Goal: Task Accomplishment & Management: Manage account settings

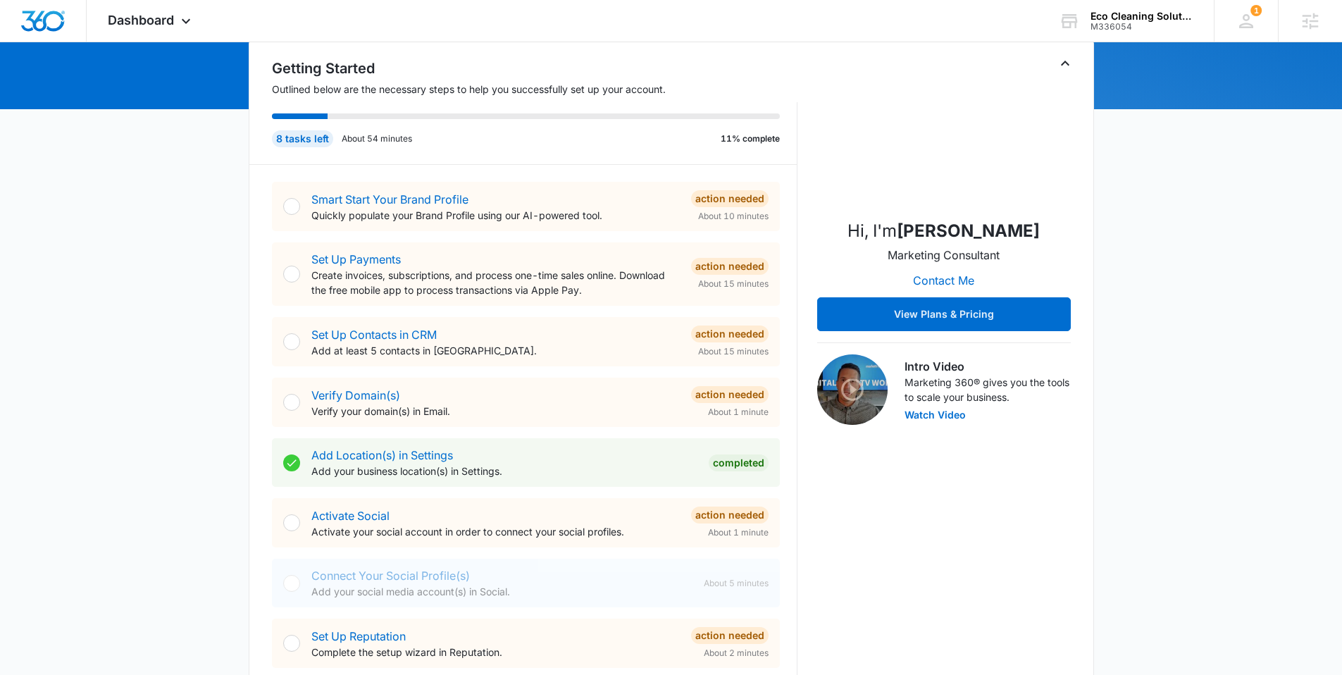
scroll to position [206, 0]
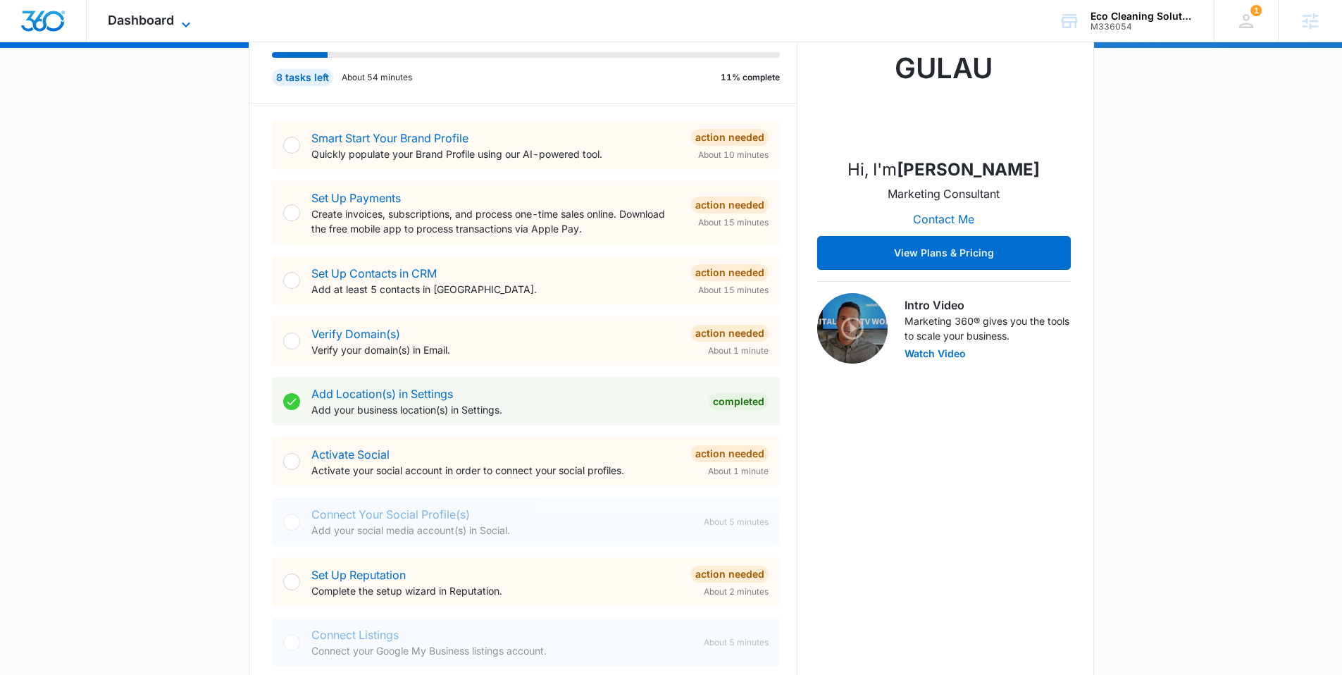
click at [155, 20] on span "Dashboard" at bounding box center [141, 20] width 66 height 15
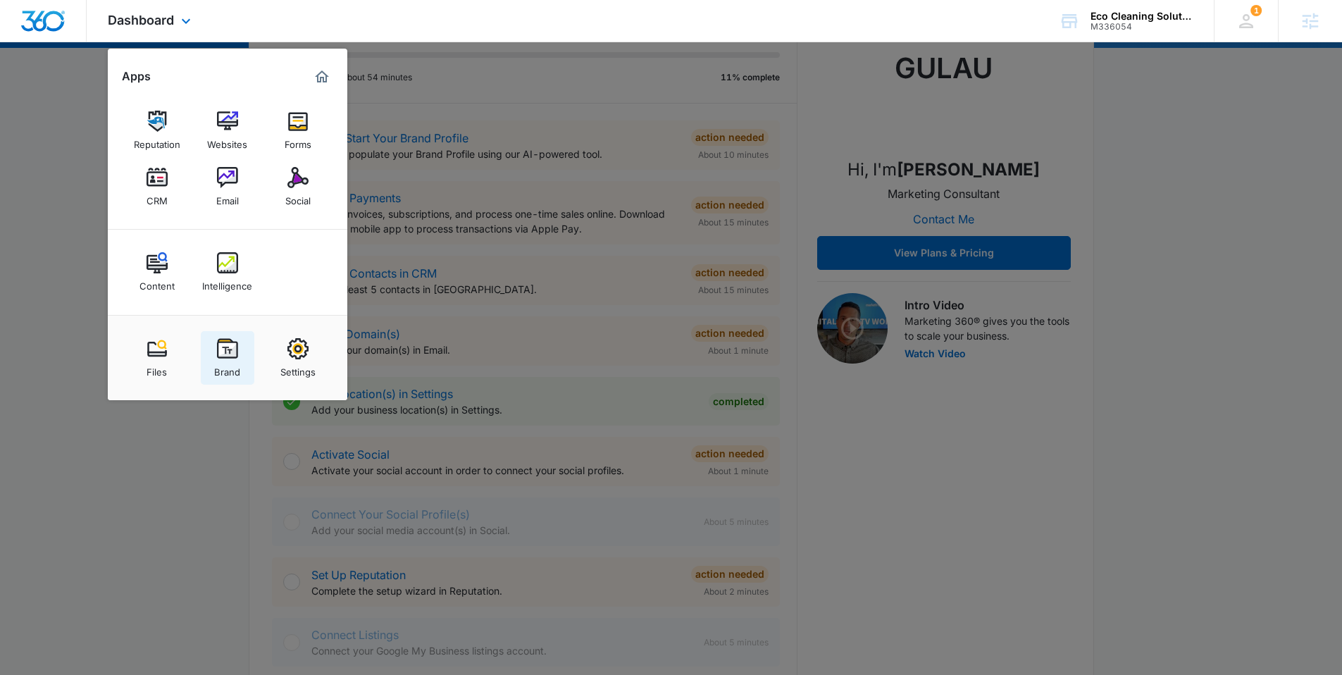
click at [222, 338] on img at bounding box center [227, 348] width 21 height 21
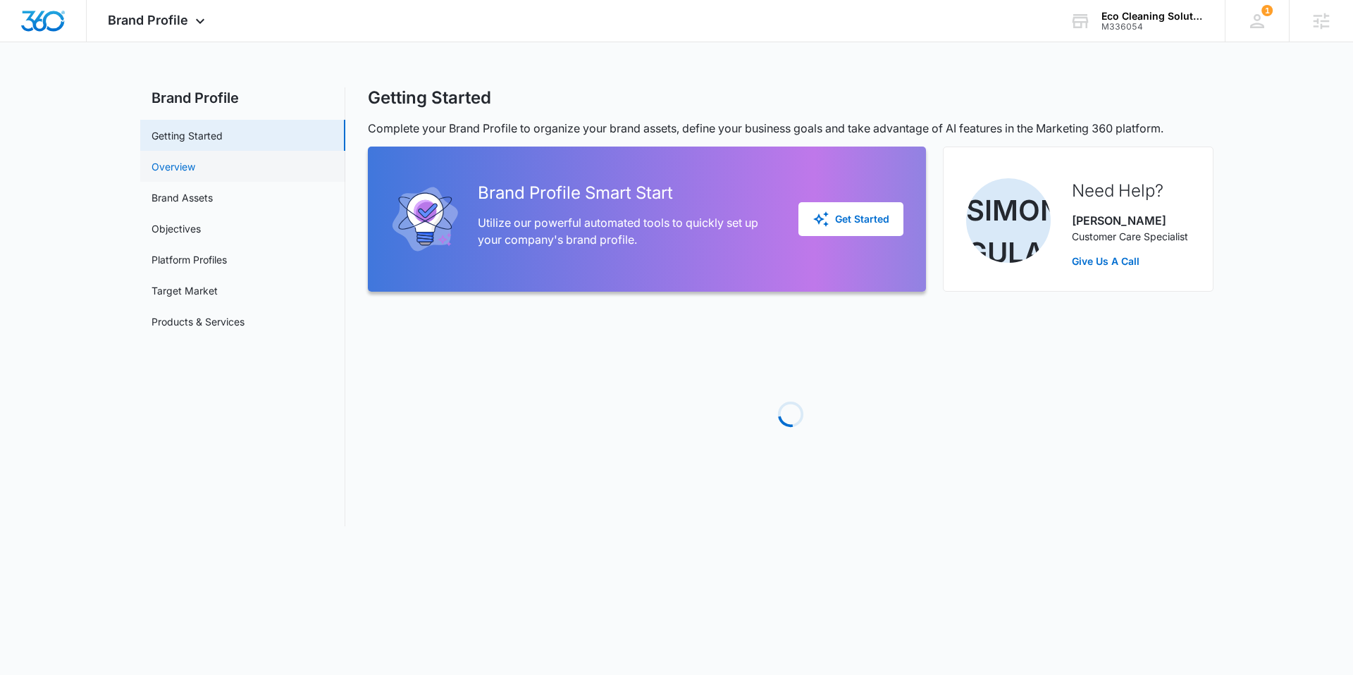
click at [187, 170] on link "Overview" at bounding box center [173, 166] width 44 height 15
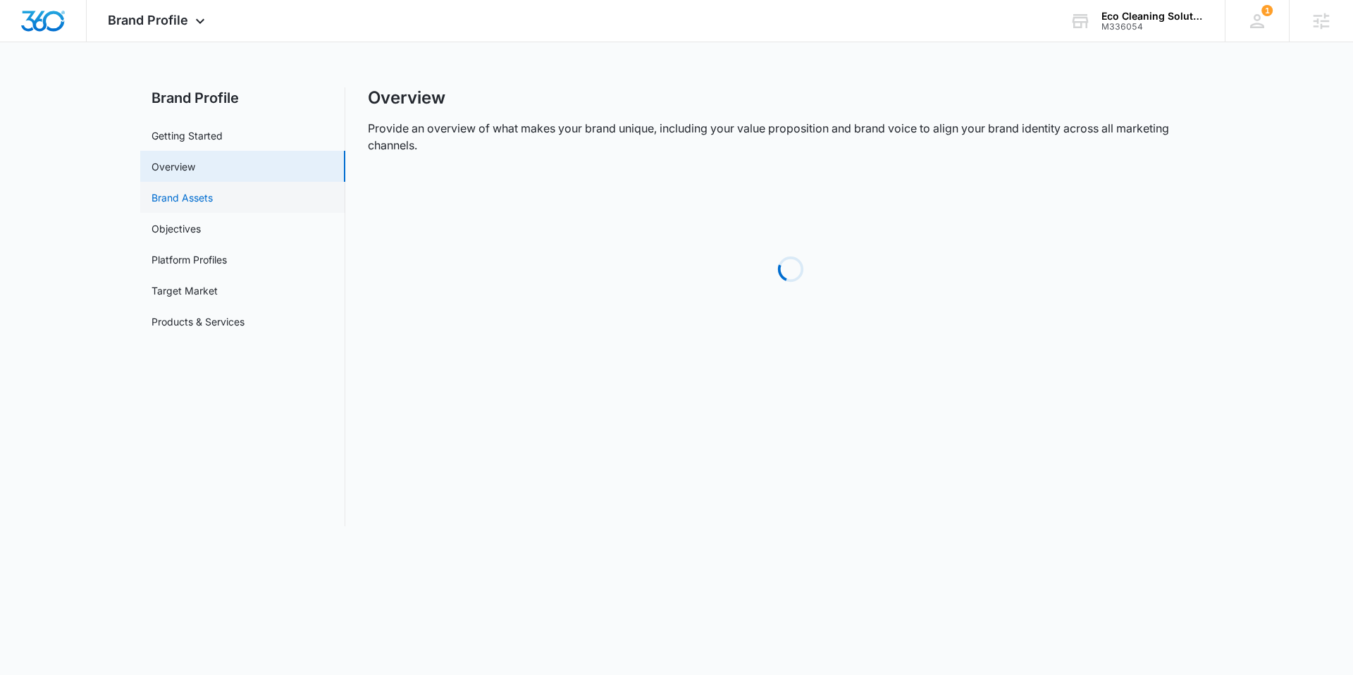
click at [190, 195] on link "Brand Assets" at bounding box center [181, 197] width 61 height 15
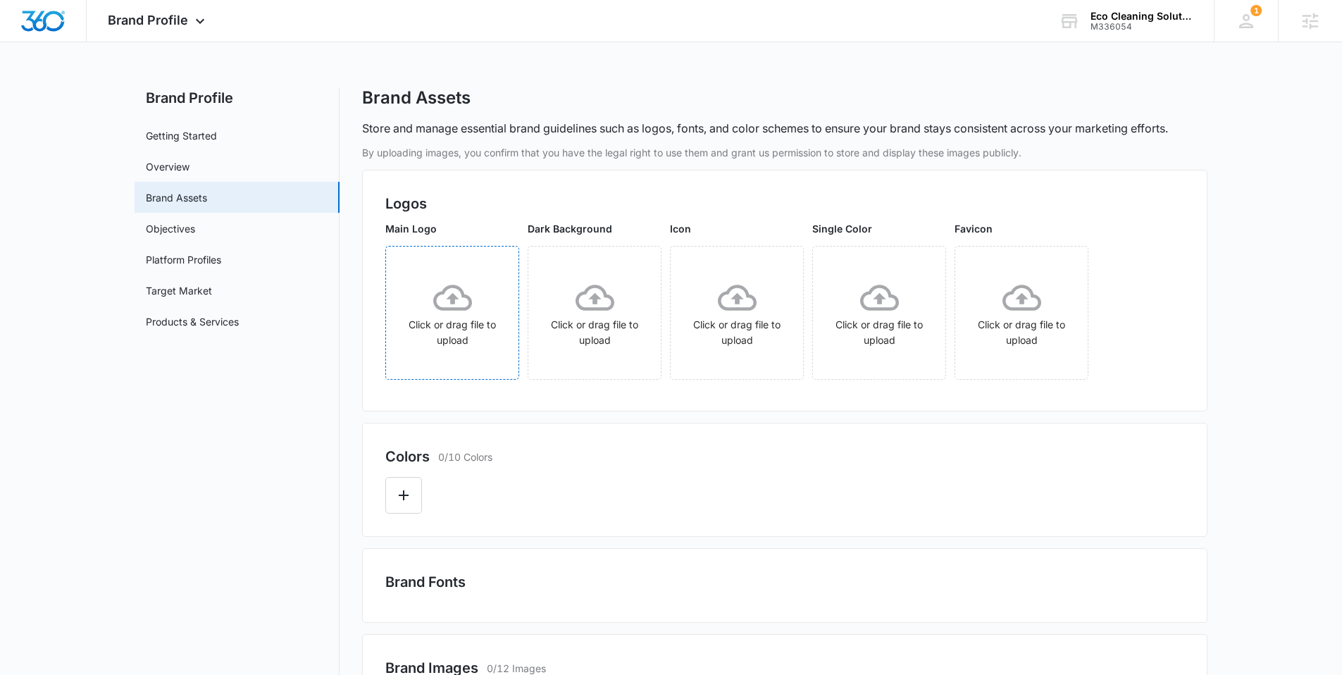
click at [454, 303] on icon at bounding box center [452, 297] width 39 height 39
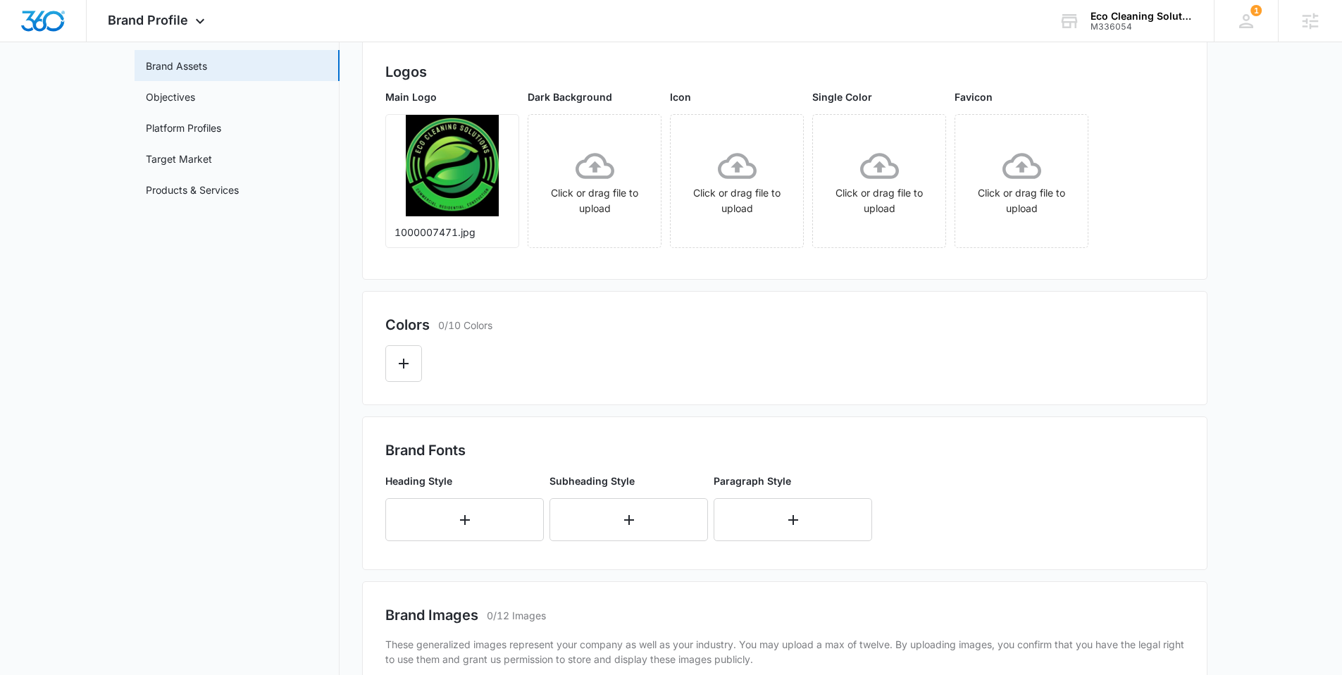
scroll to position [135, 0]
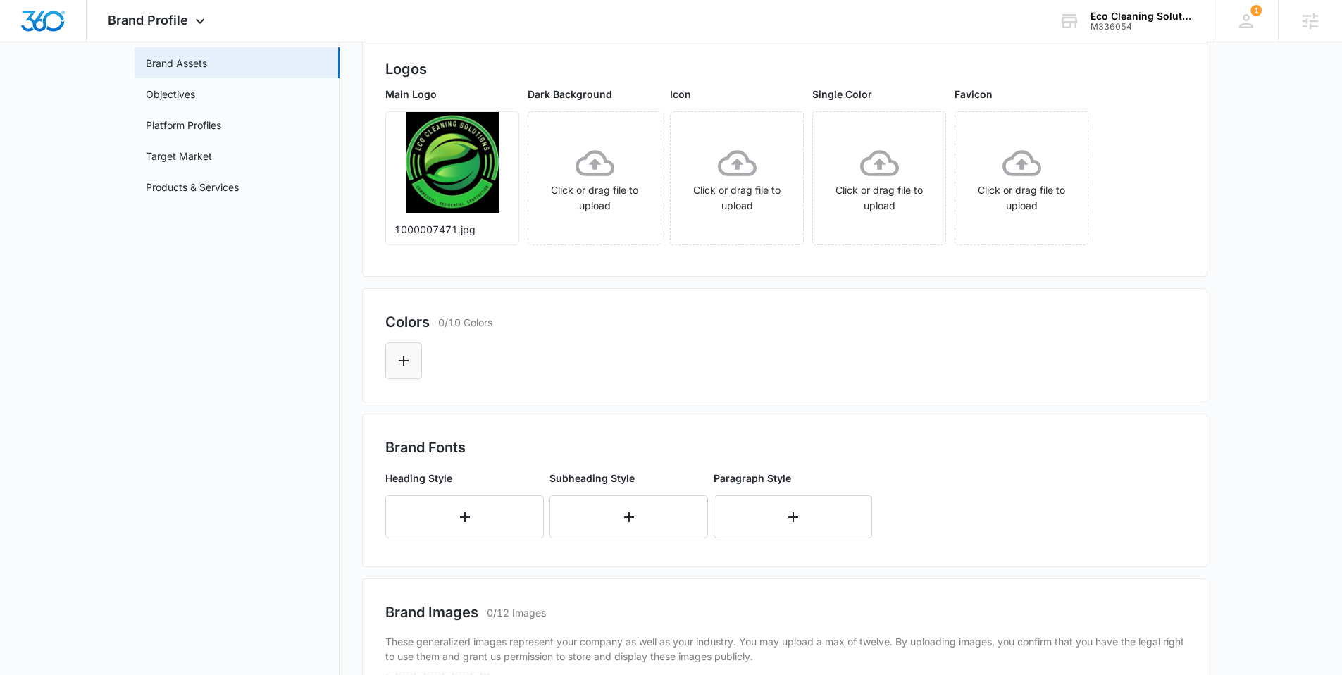
click at [410, 361] on icon "Edit Color" at bounding box center [403, 360] width 17 height 17
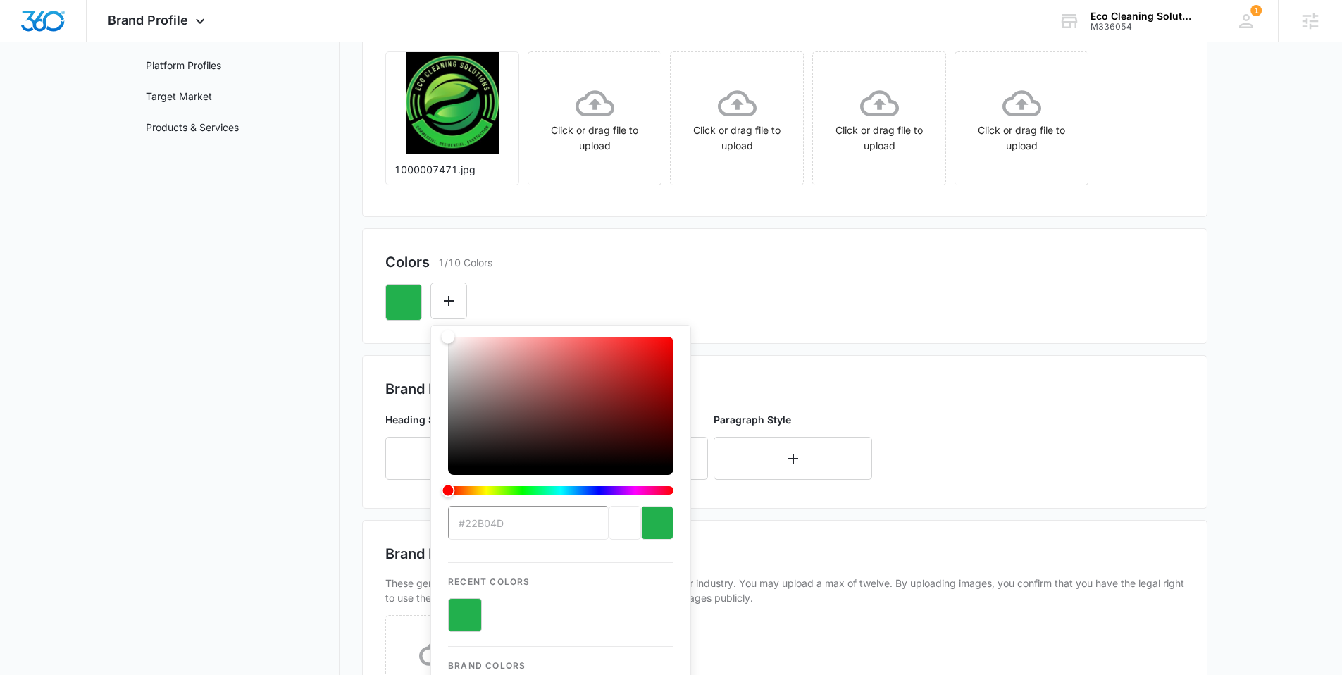
scroll to position [374, 0]
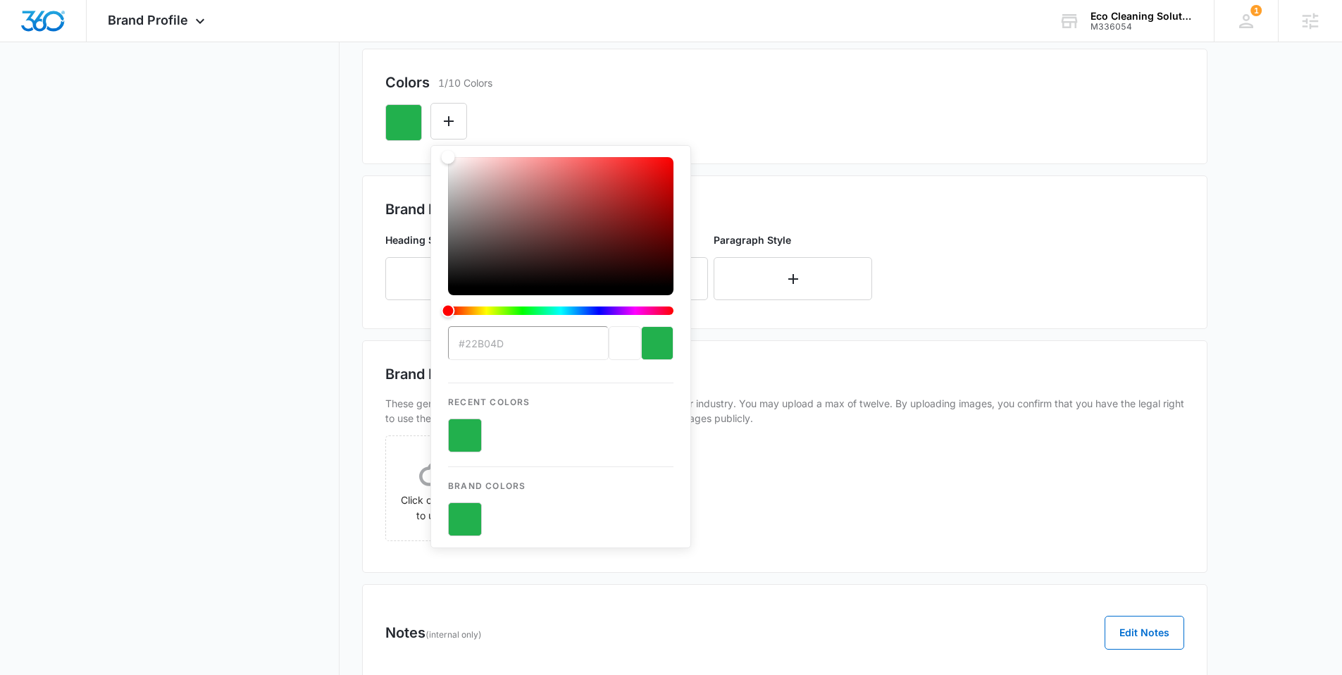
click at [462, 514] on button "color-picker-container" at bounding box center [465, 519] width 34 height 34
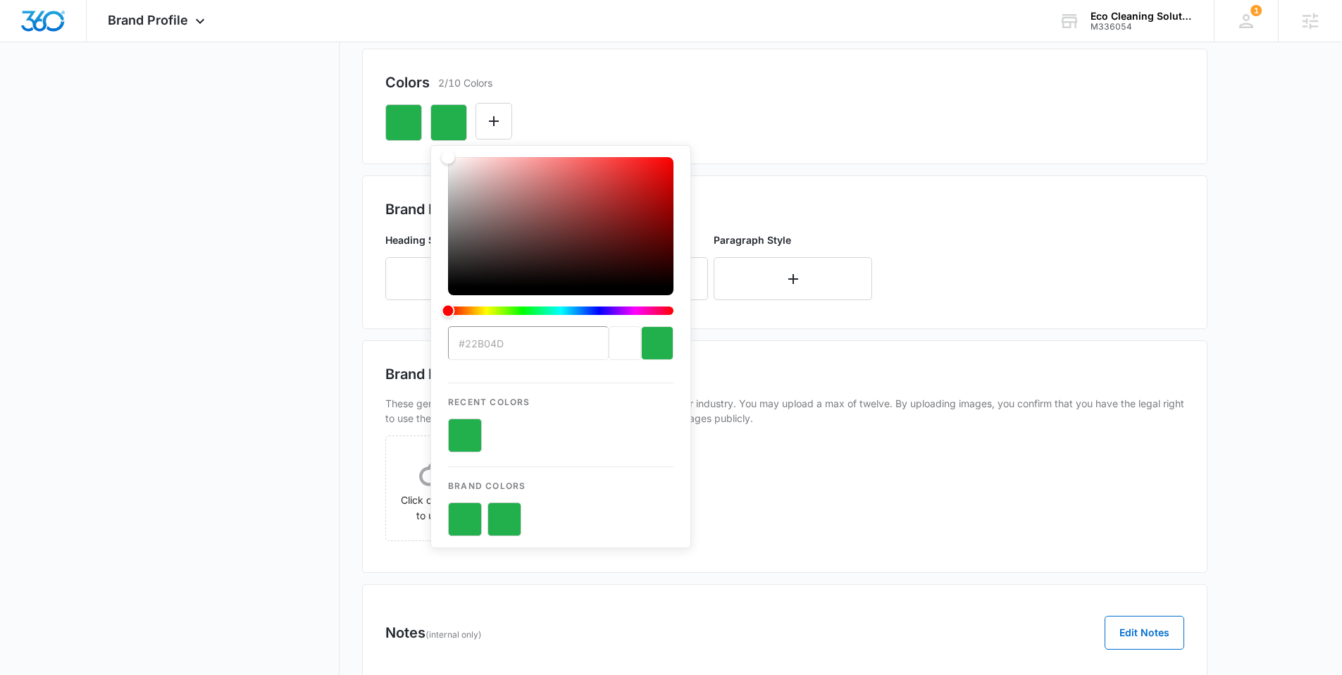
type input "#22B04D"
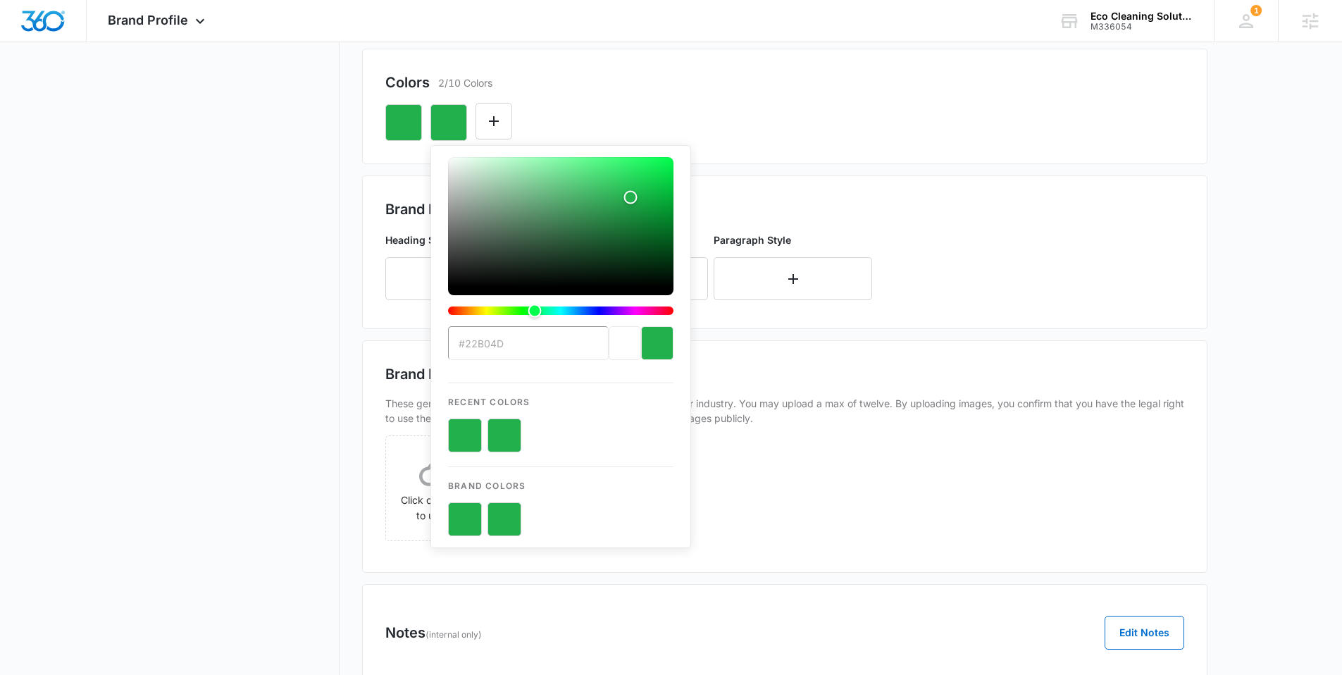
click at [819, 118] on div "#22B04D Recent Colors Brand Colors" at bounding box center [784, 117] width 799 height 48
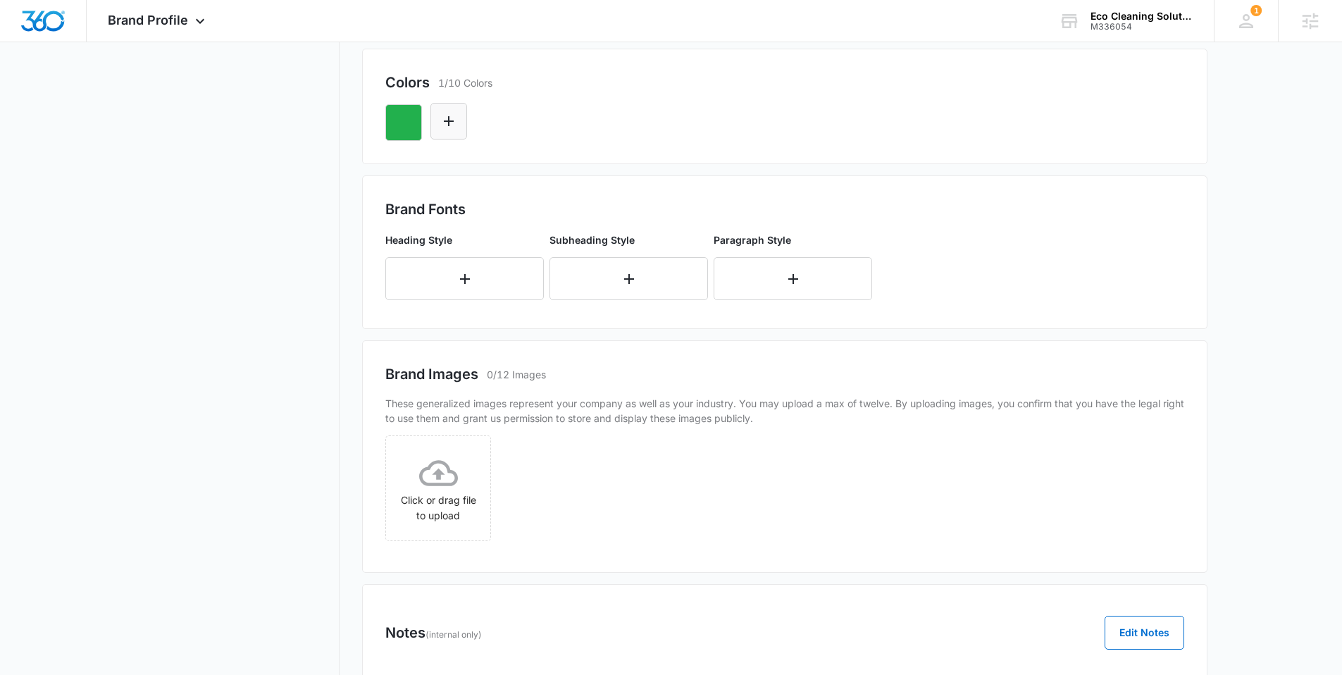
click at [450, 126] on icon "Edit Color" at bounding box center [448, 121] width 17 height 17
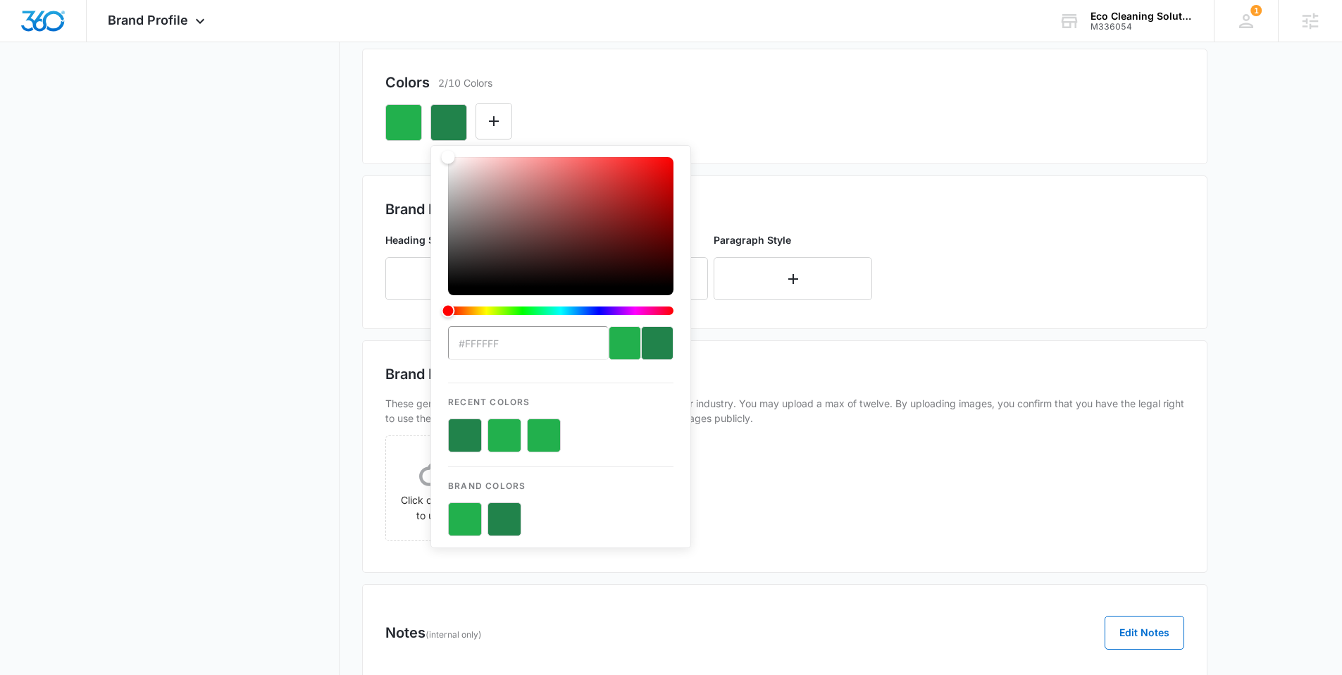
click at [505, 524] on button "color-picker-container" at bounding box center [505, 519] width 34 height 34
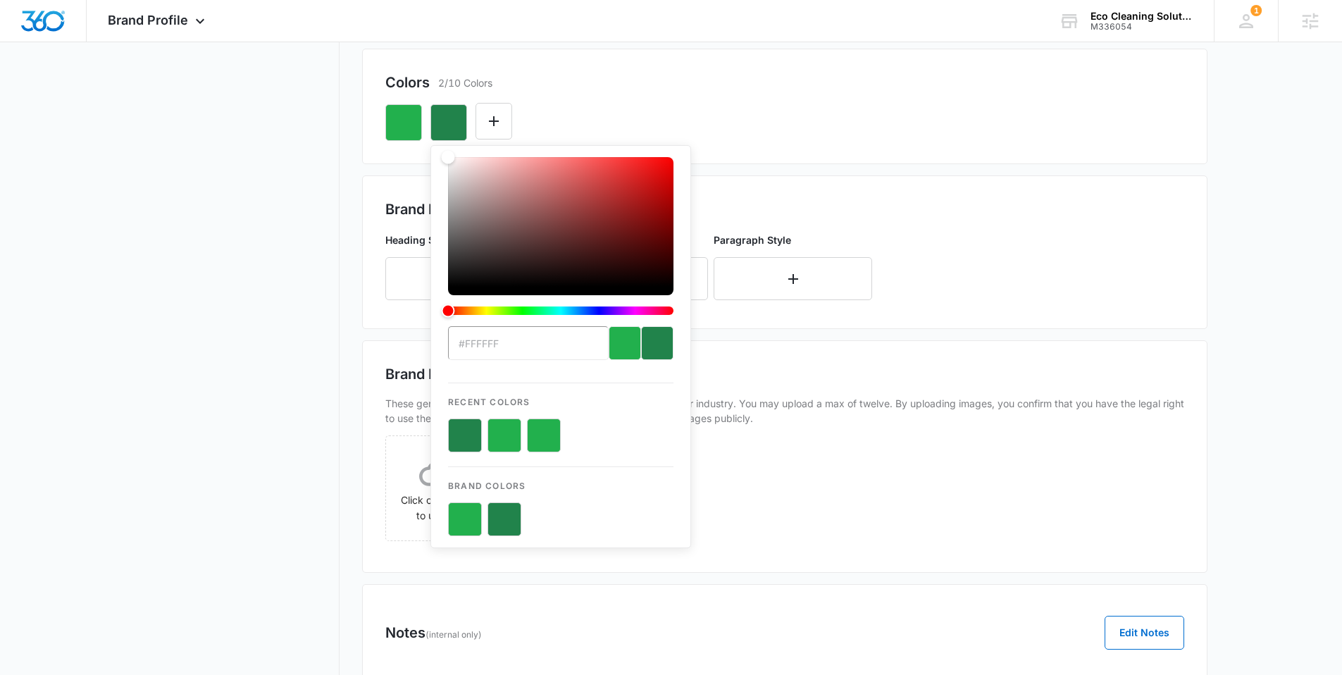
type input "#21834B"
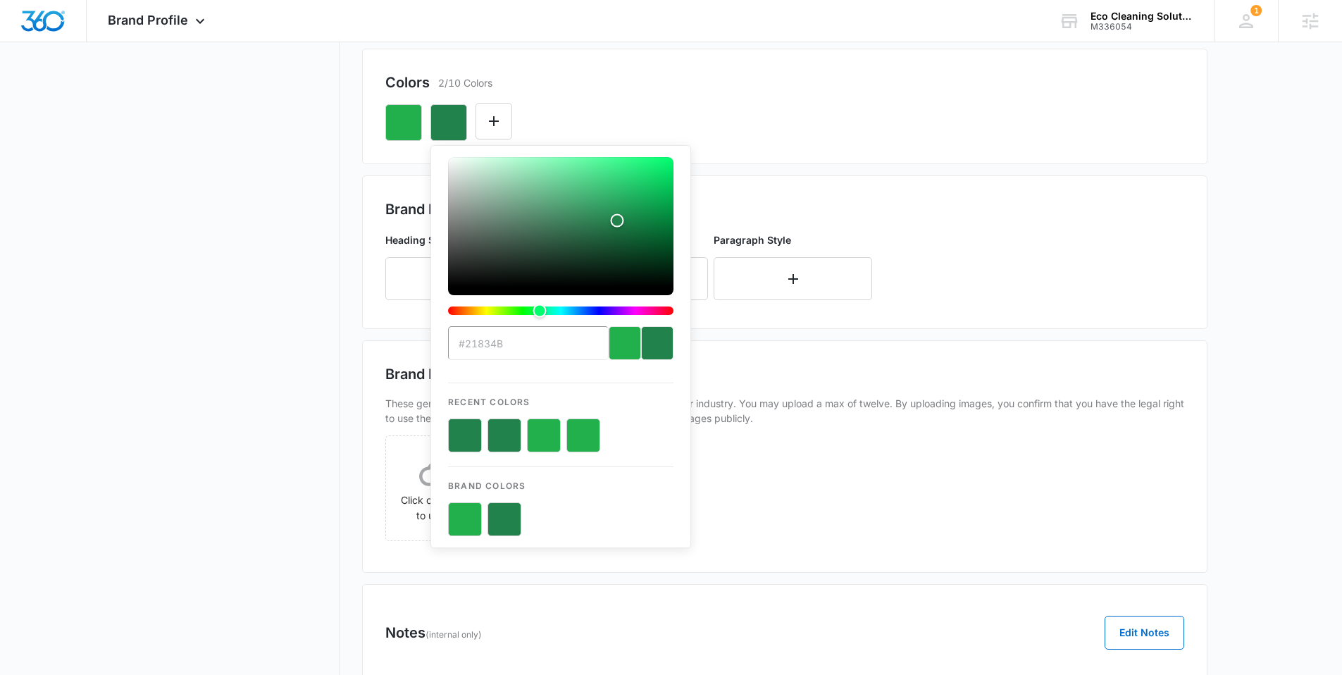
click at [745, 90] on div "Colors 2/10 Colors" at bounding box center [784, 82] width 799 height 21
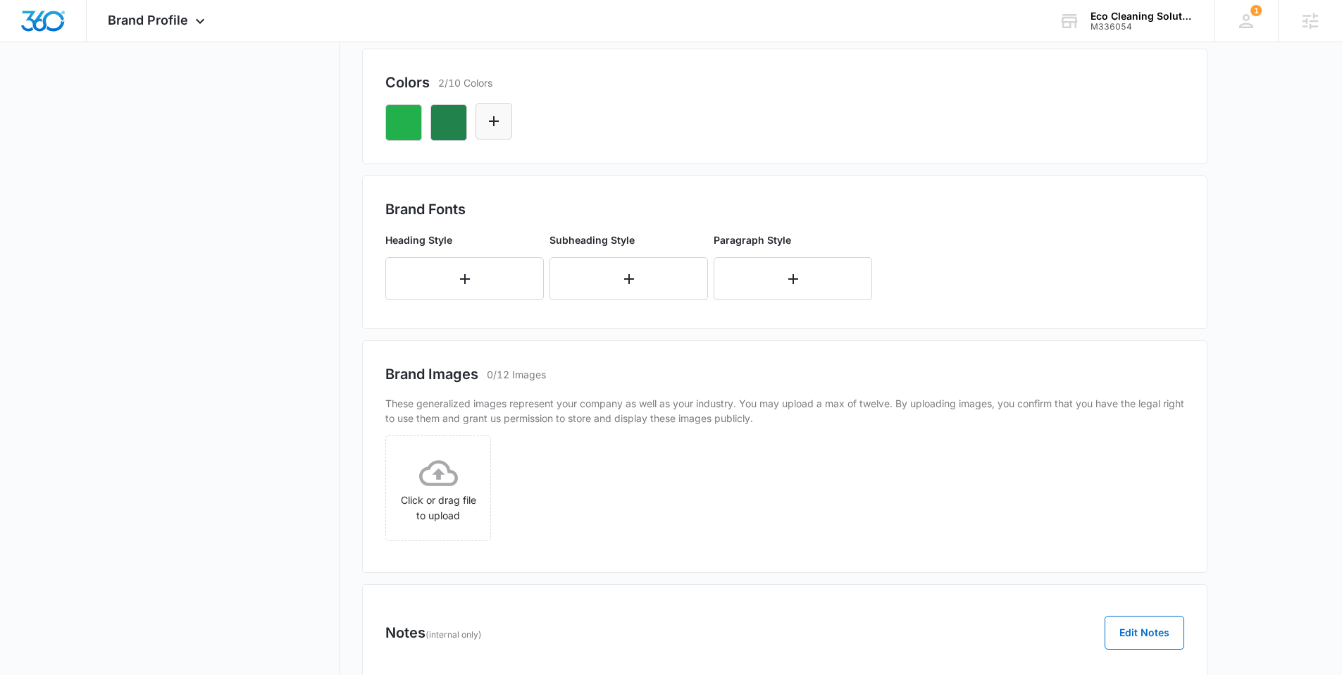
click at [495, 124] on icon "Edit Color" at bounding box center [493, 121] width 17 height 17
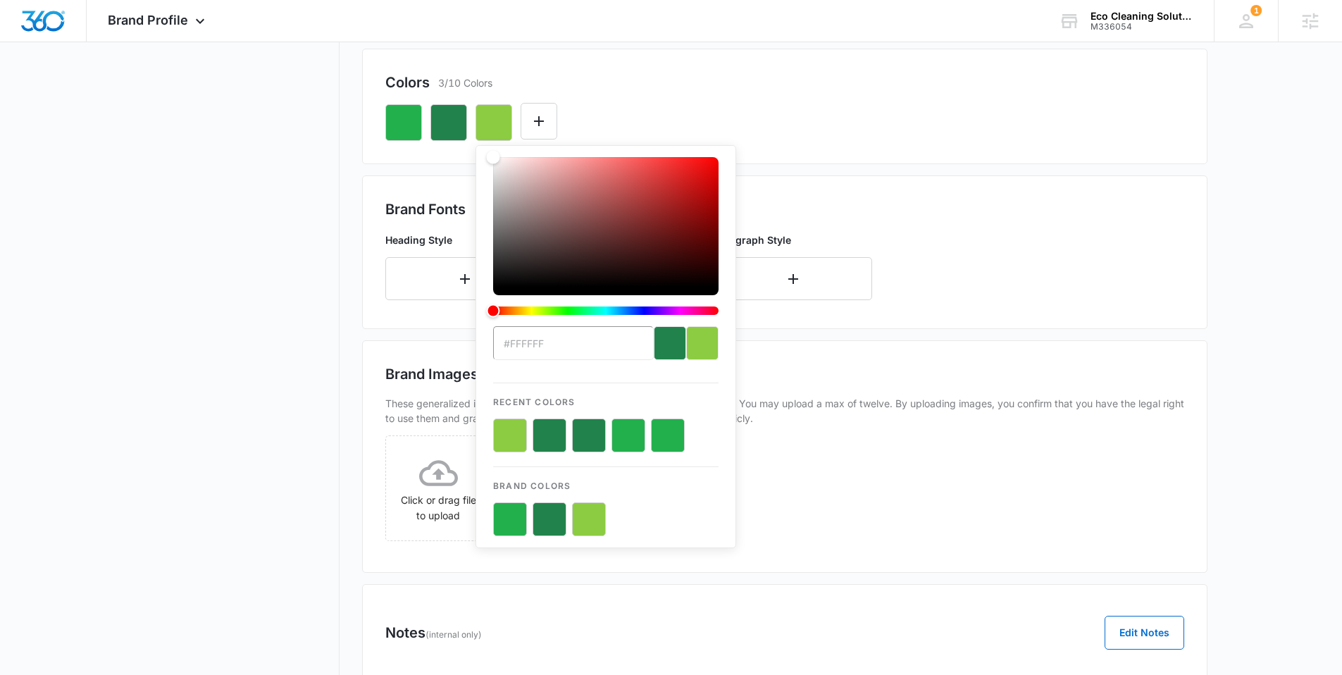
click at [587, 516] on button "color-picker-container" at bounding box center [589, 519] width 34 height 34
type input "#8CCC42"
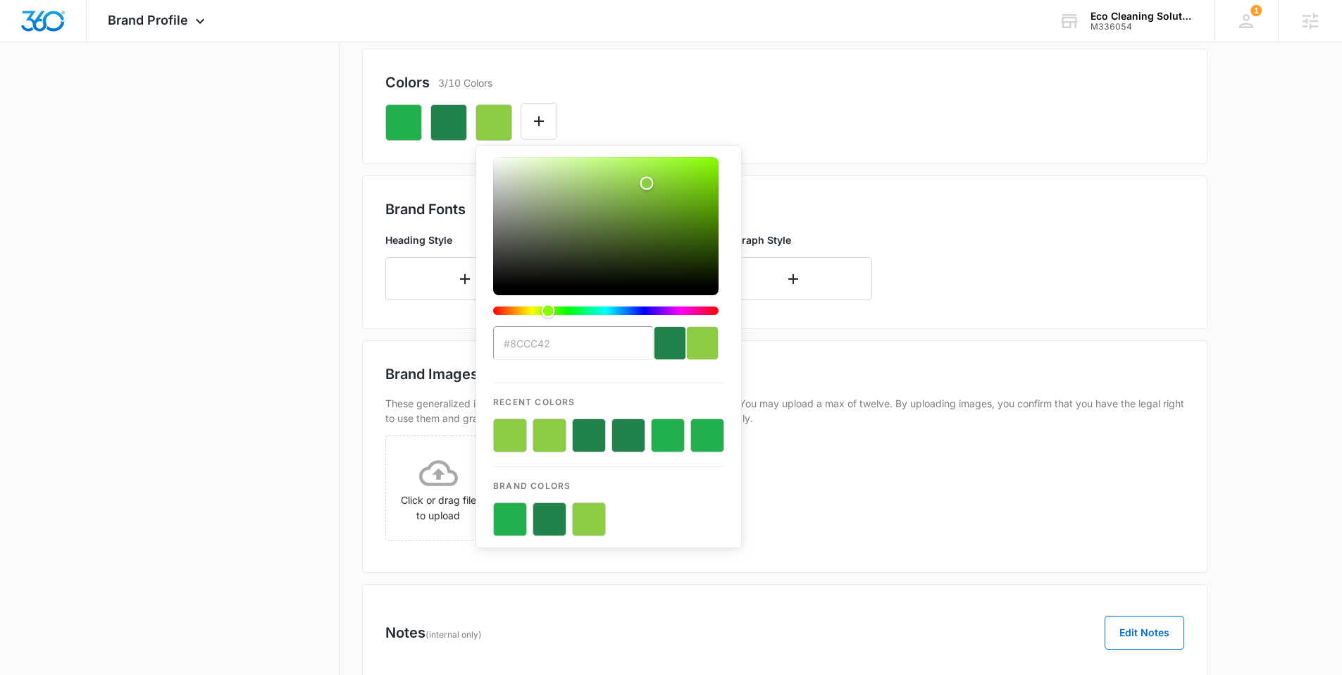
click at [773, 116] on div "#8CCC42 Recent Colors Brand Colors" at bounding box center [784, 117] width 799 height 48
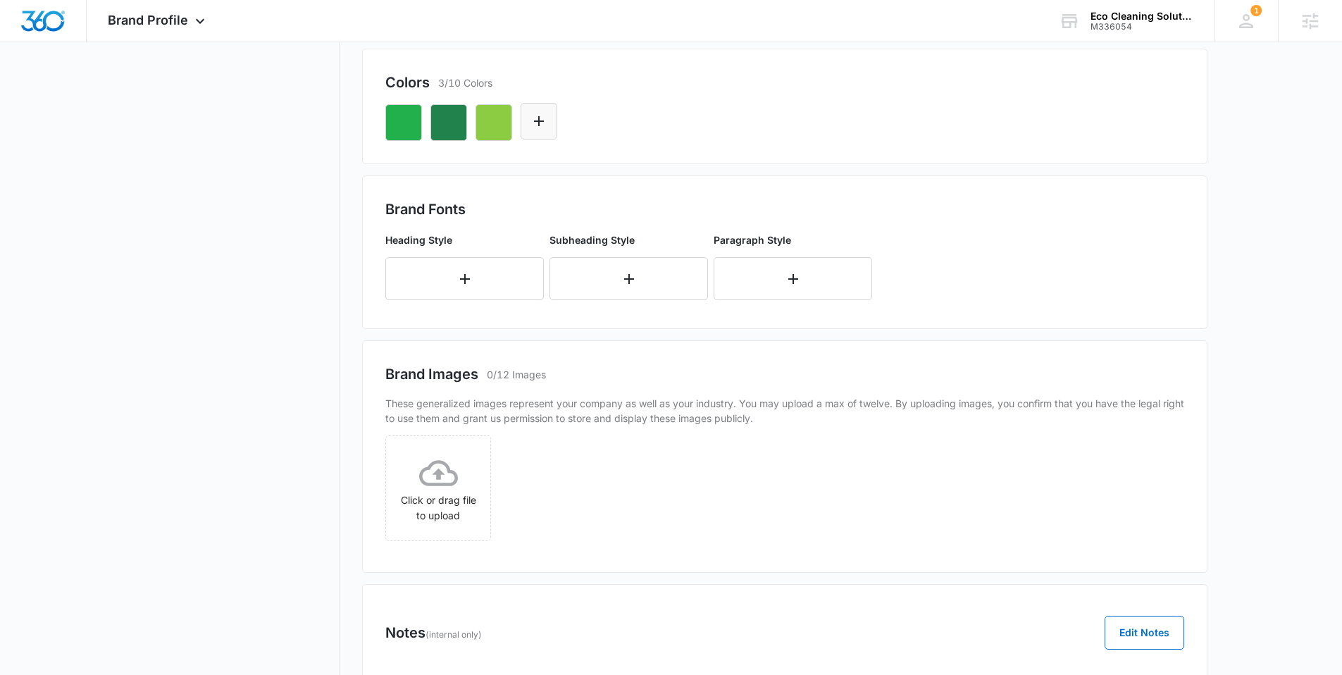
click at [529, 120] on button "Edit Color" at bounding box center [539, 121] width 37 height 37
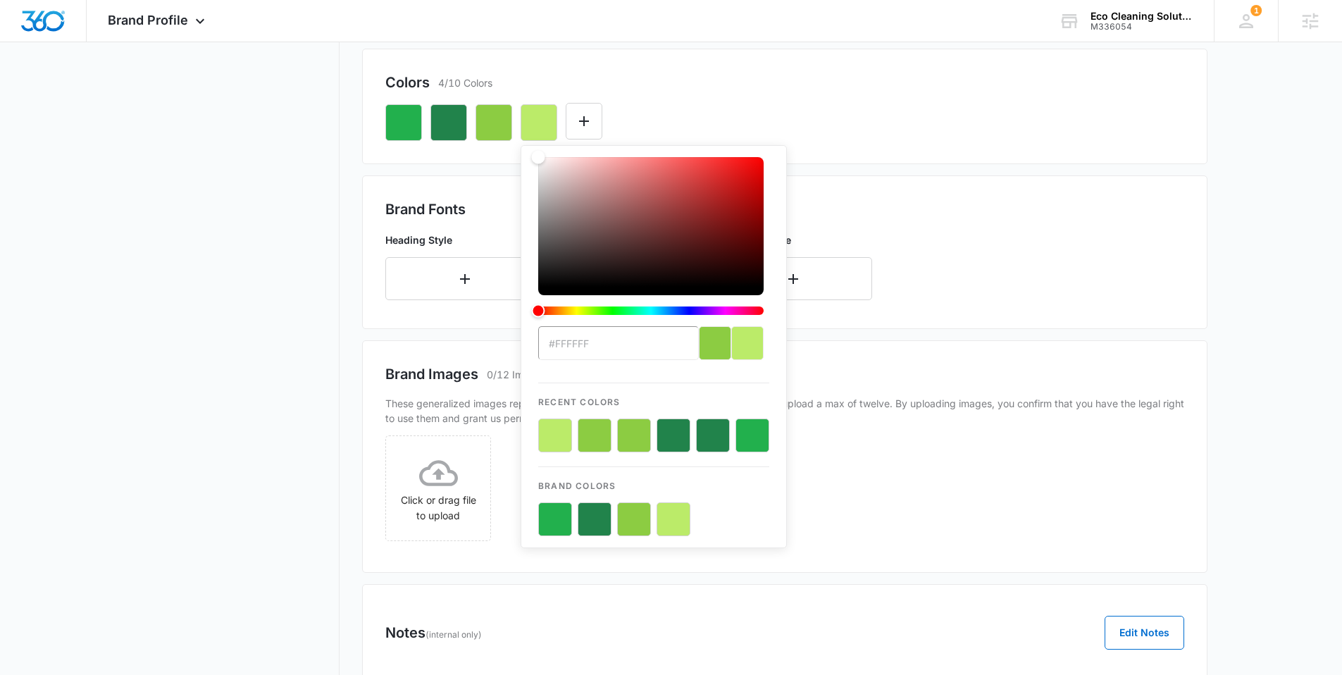
click at [675, 526] on button "color-picker-container" at bounding box center [674, 519] width 34 height 34
click at [674, 526] on button "color-picker-container" at bounding box center [674, 519] width 34 height 34
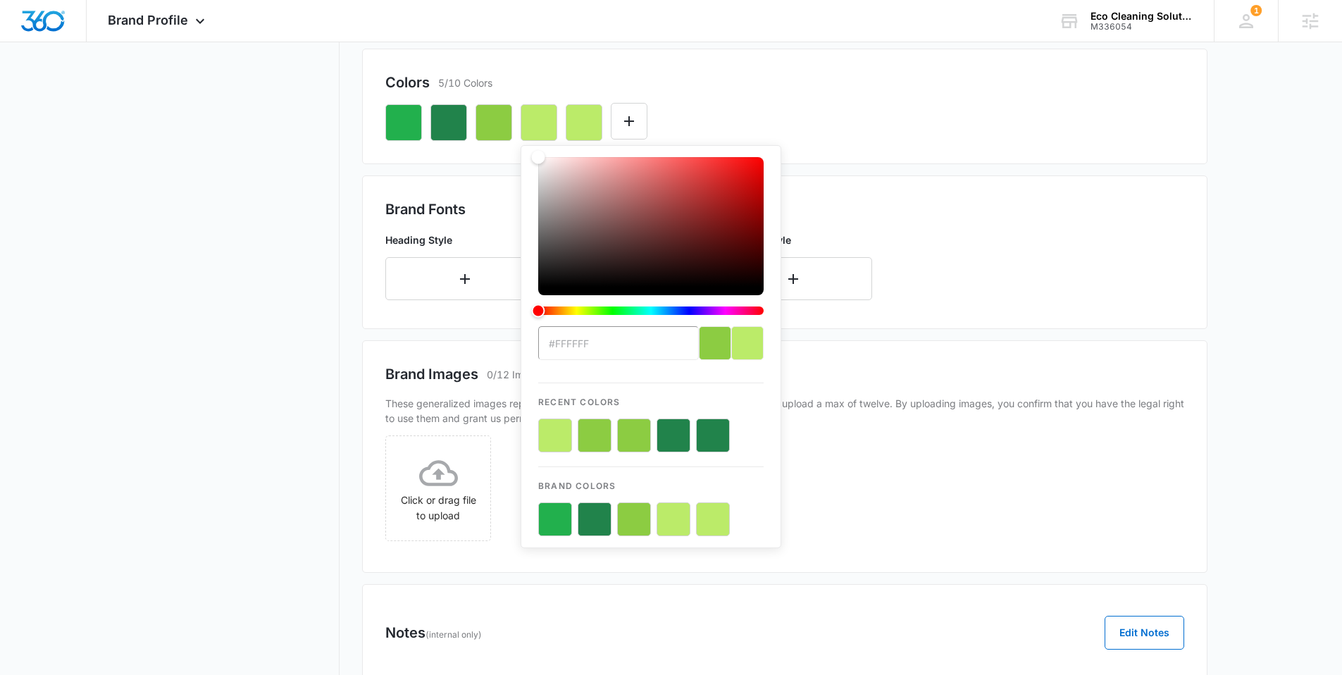
click at [674, 526] on button "color-picker-container" at bounding box center [674, 519] width 34 height 34
type input "#BBEB69"
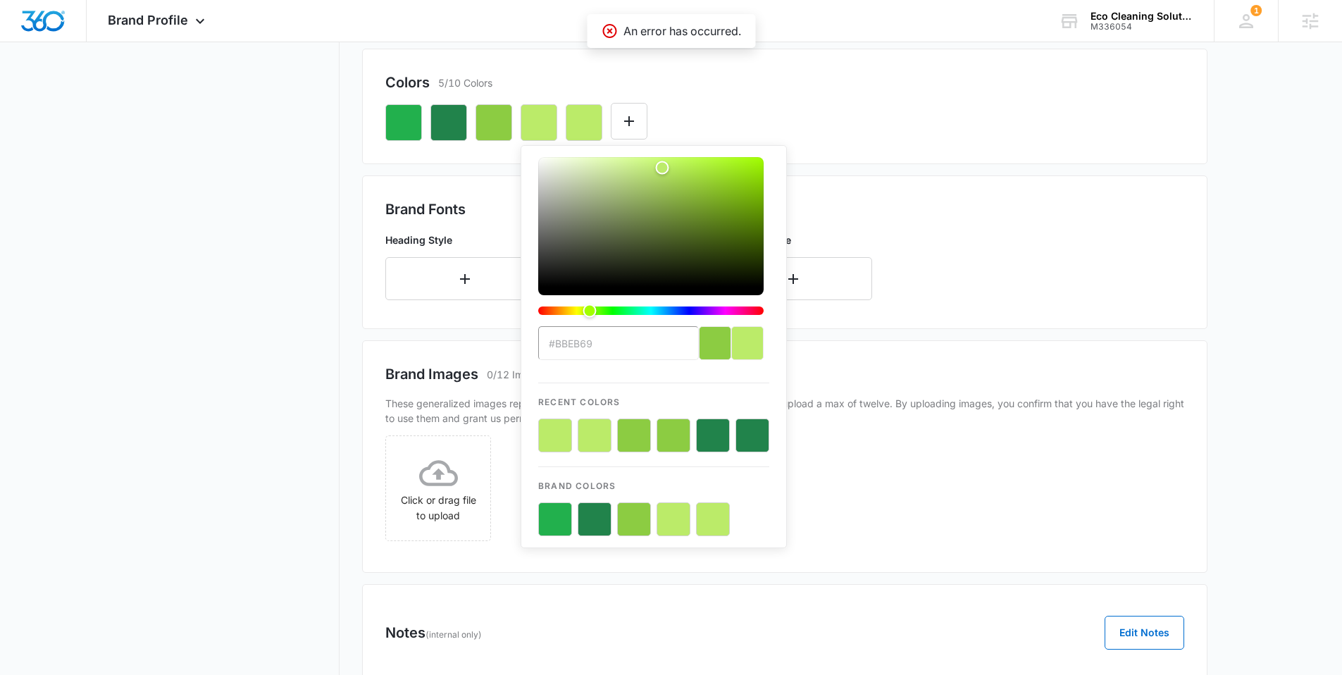
click at [831, 96] on div "#BBEB69 Recent Colors Brand Colors" at bounding box center [784, 117] width 799 height 48
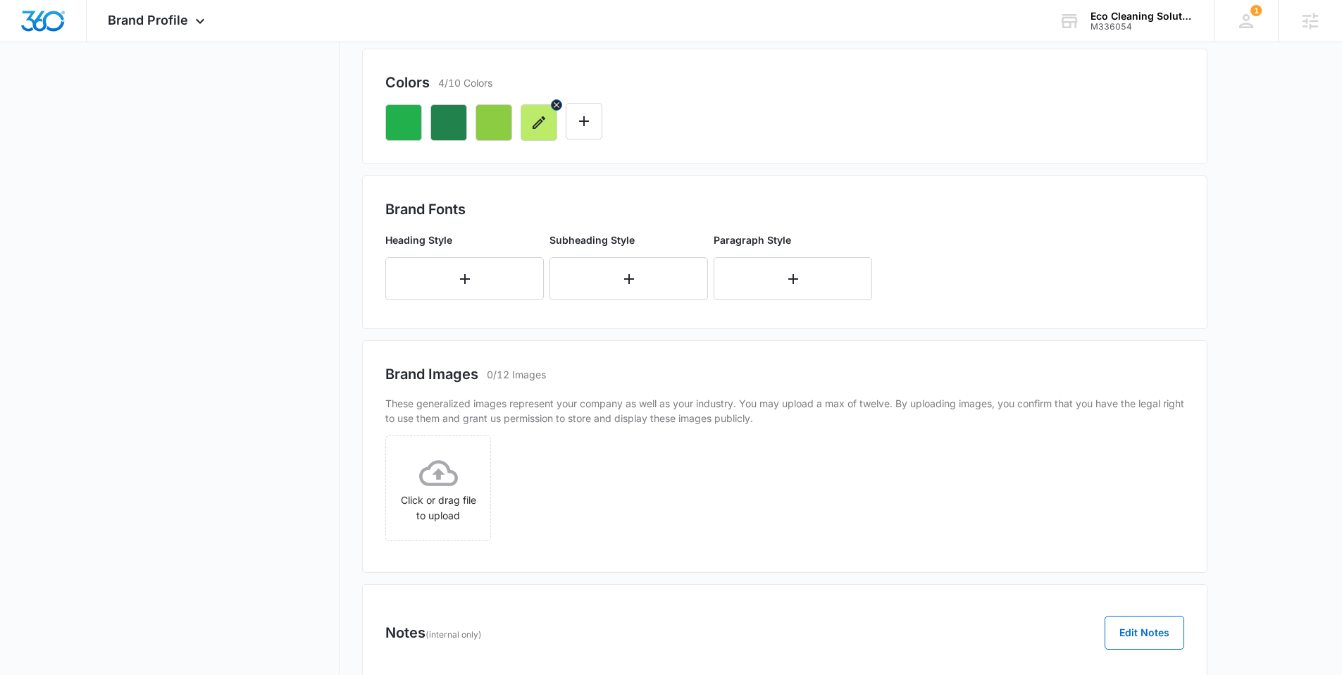
click at [554, 117] on button "button" at bounding box center [539, 122] width 37 height 37
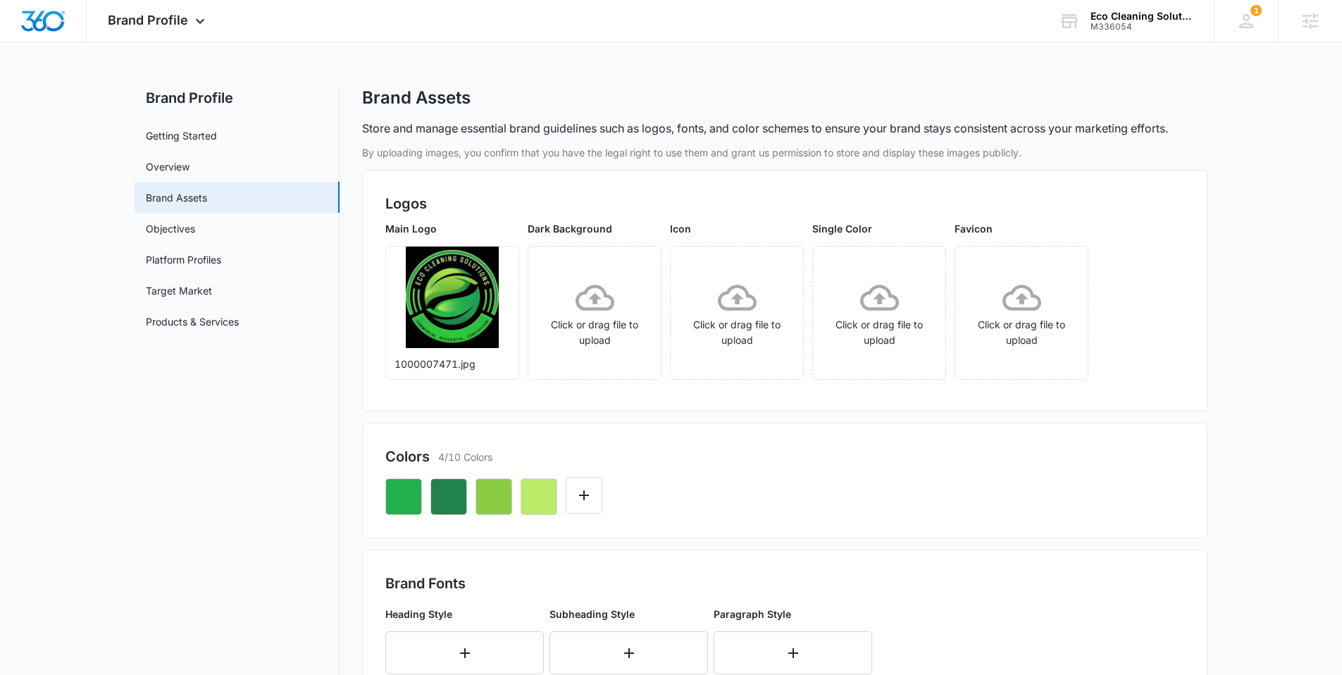
click at [925, 162] on div "By uploading images, you confirm that you have the legal right to use them and …" at bounding box center [784, 613] width 845 height 936
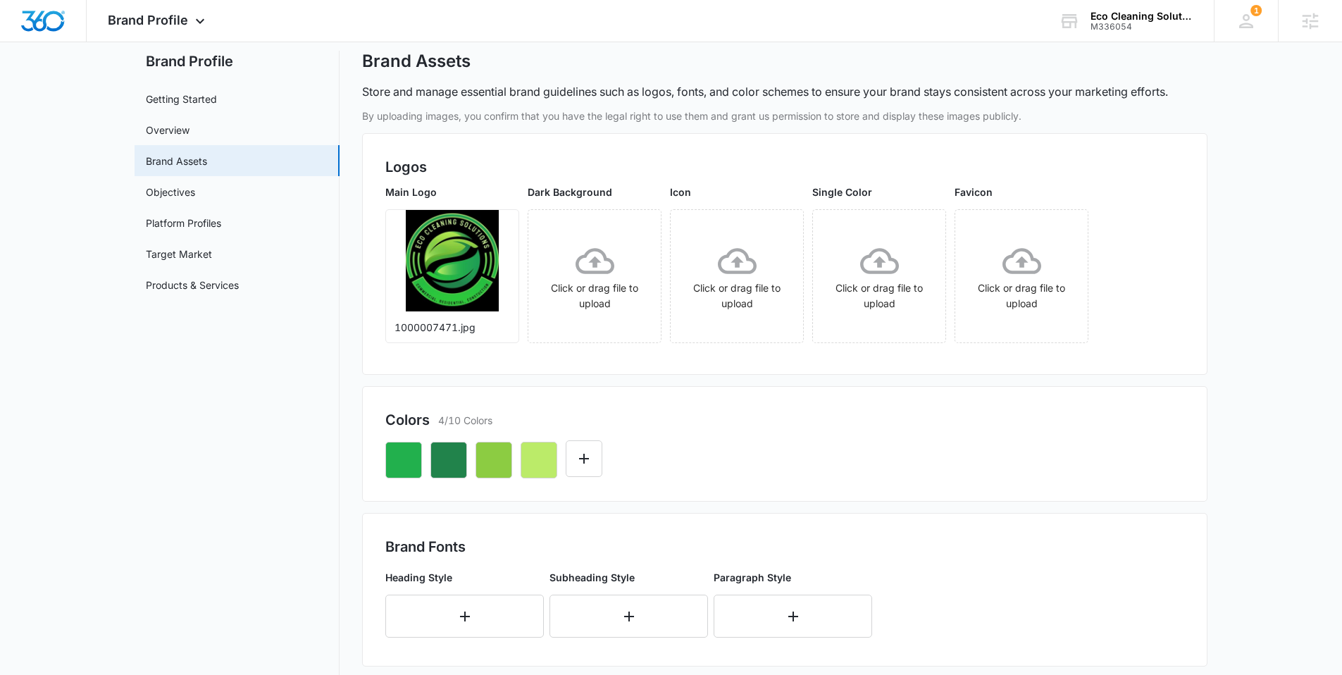
scroll to position [106, 0]
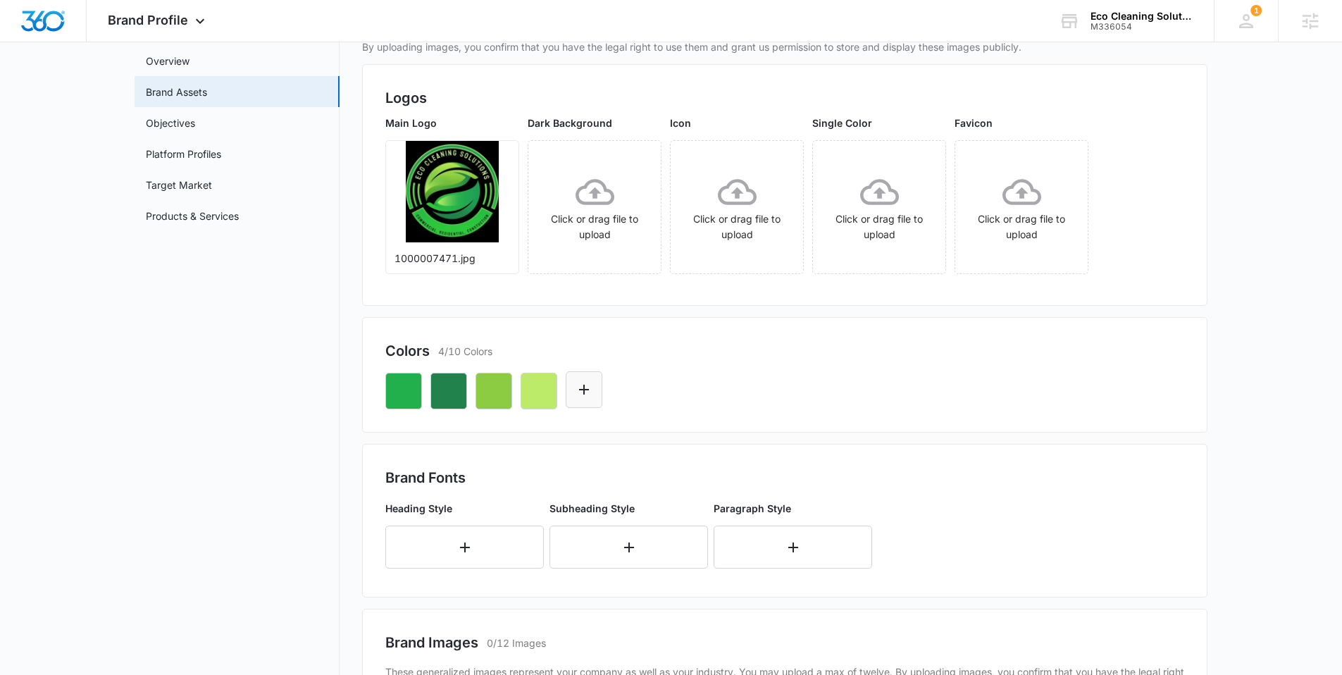
click at [590, 391] on icon "Edit Color" at bounding box center [584, 389] width 17 height 17
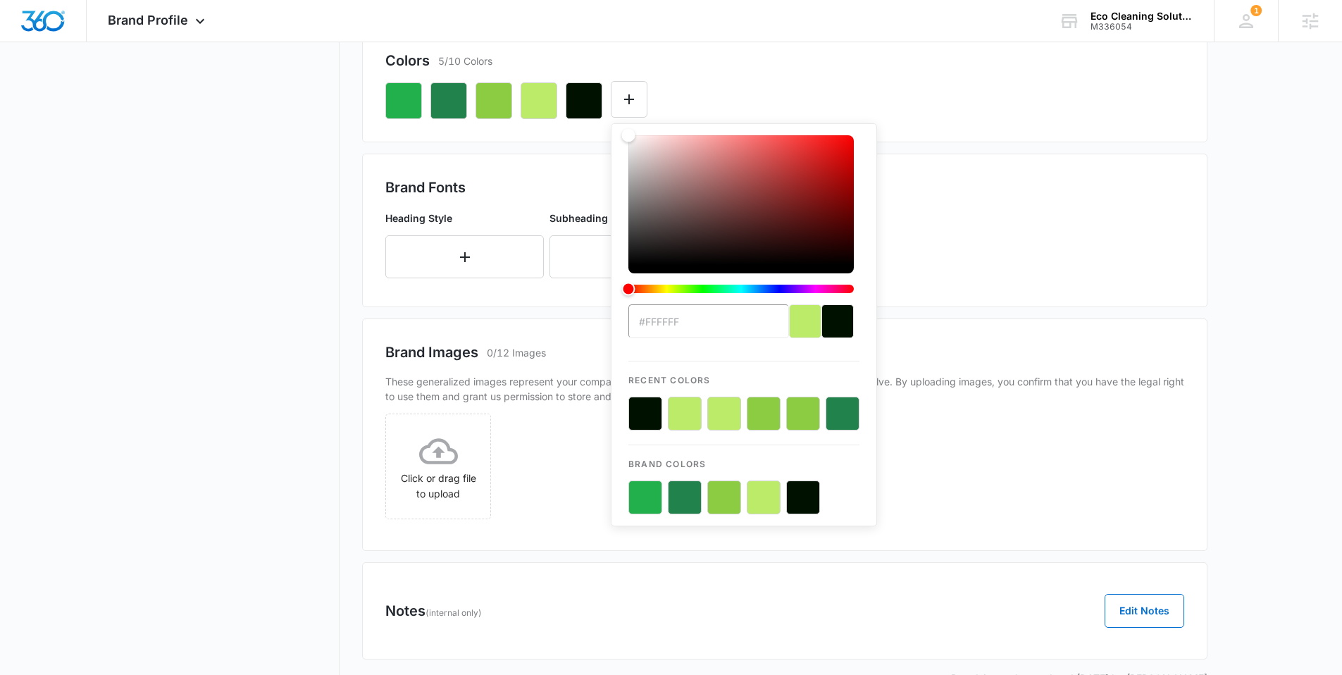
scroll to position [433, 0]
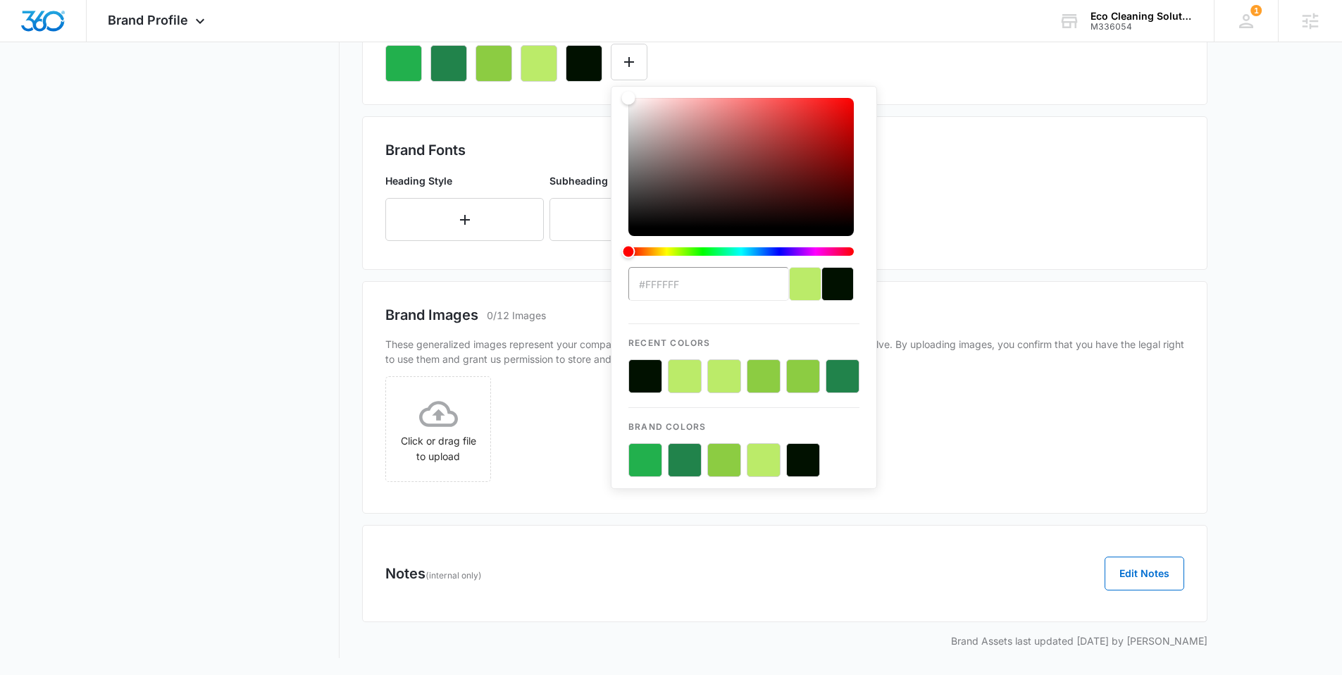
click at [807, 462] on button "color-picker-container" at bounding box center [803, 460] width 34 height 34
type input "#011100"
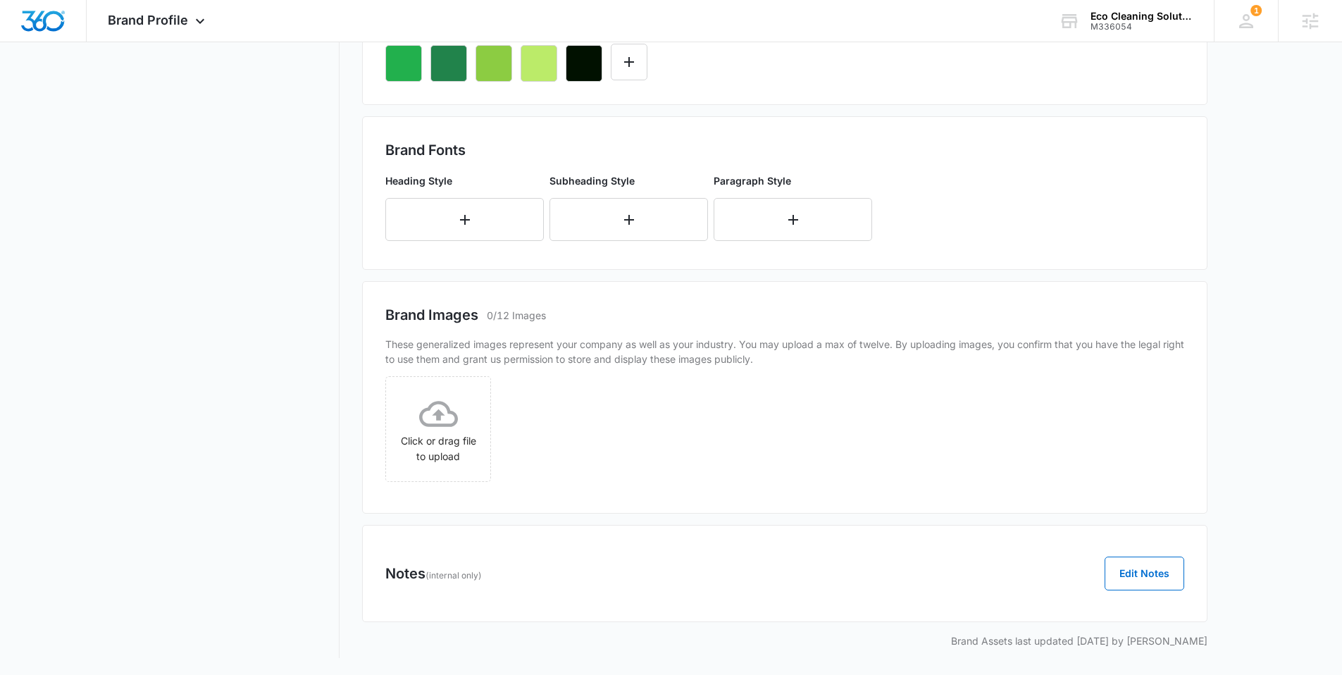
click at [907, 71] on div at bounding box center [784, 58] width 799 height 48
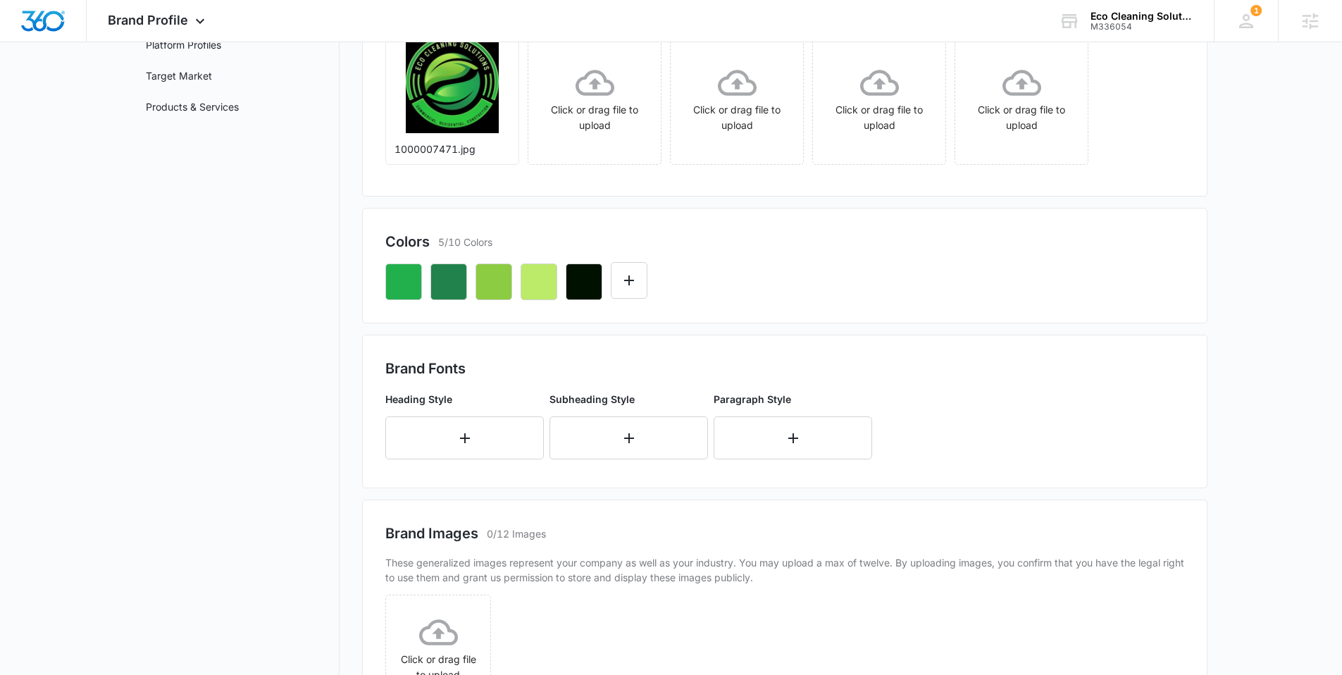
scroll to position [283, 0]
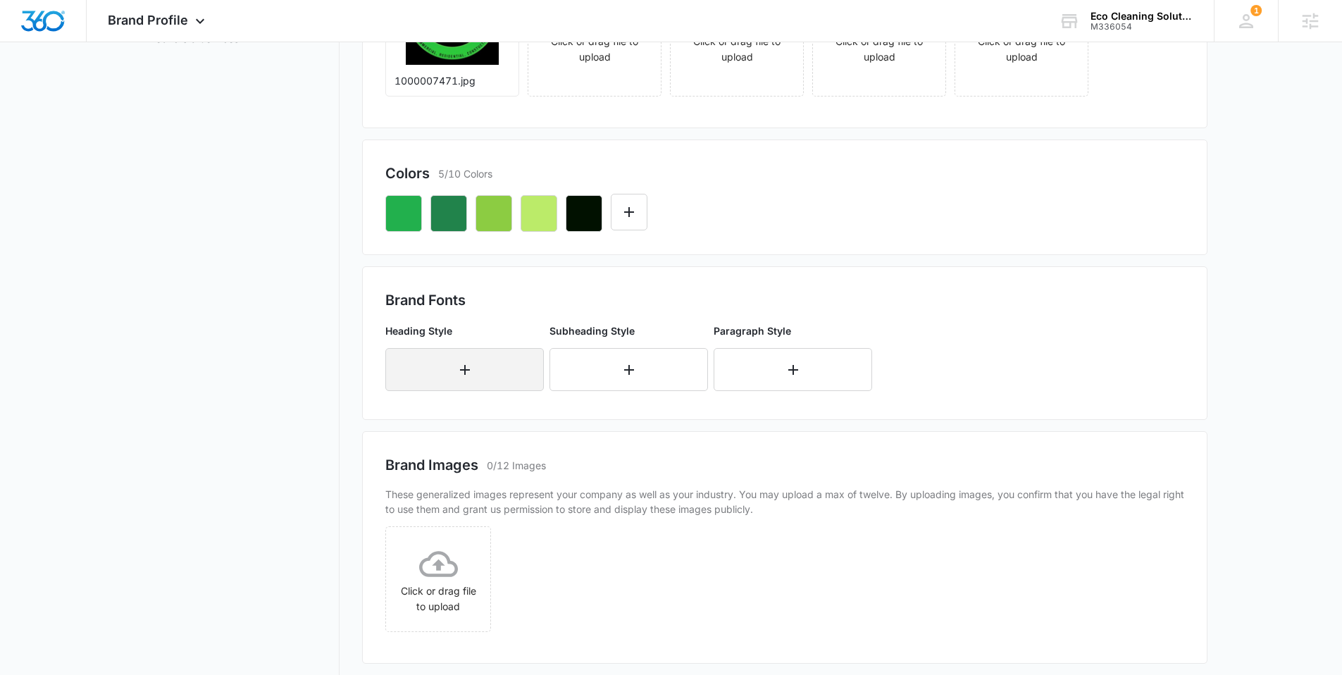
click at [457, 363] on icon "button" at bounding box center [465, 369] width 17 height 17
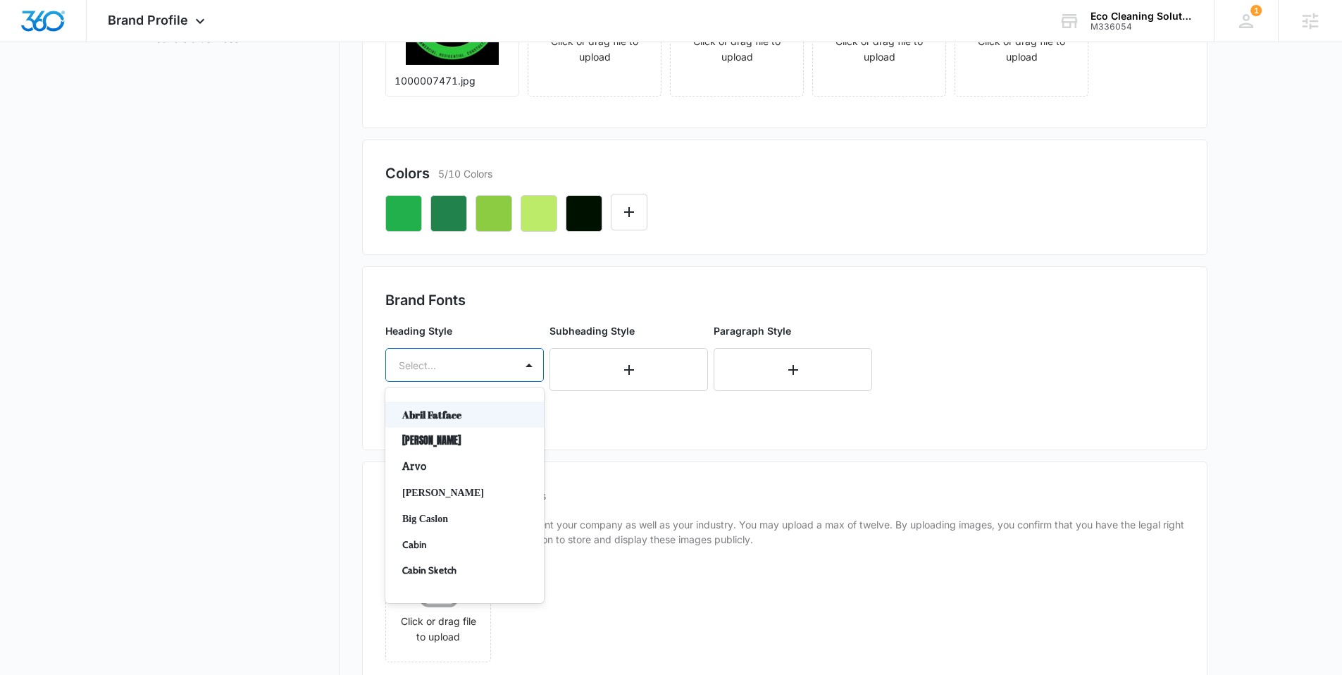
click at [457, 363] on div at bounding box center [448, 365] width 98 height 18
type input "pla"
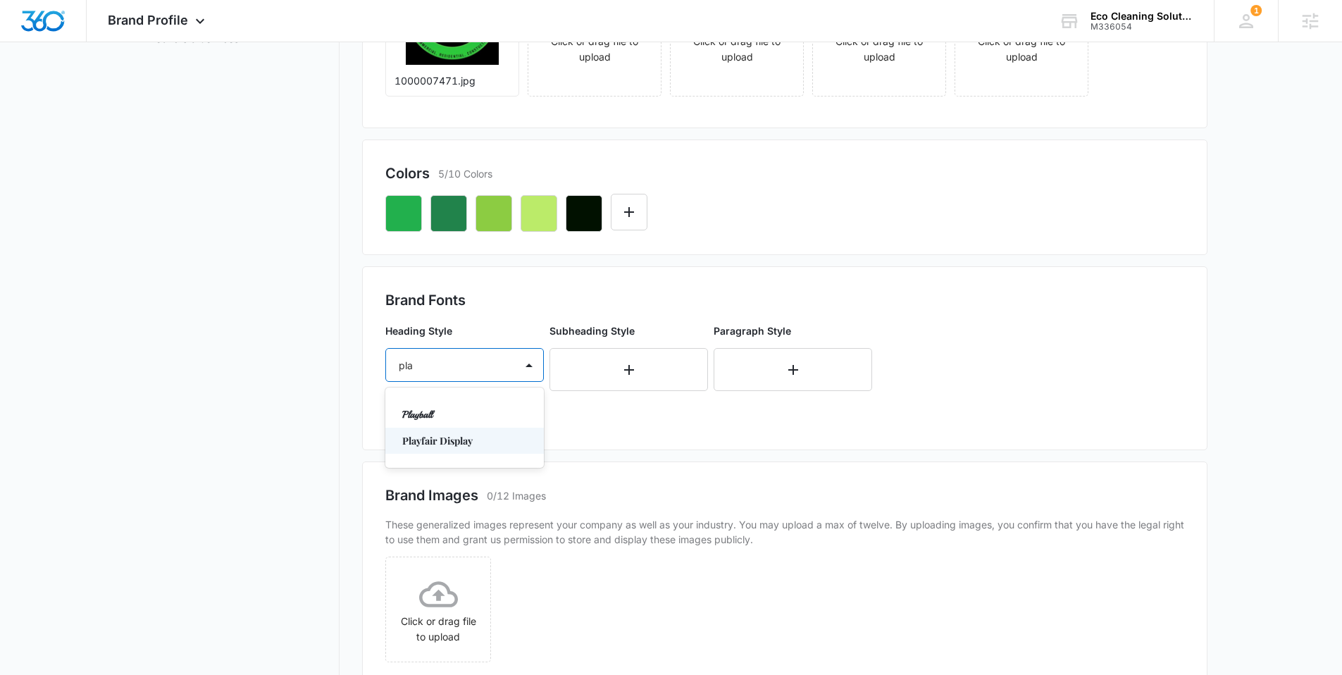
click at [432, 448] on div "Playfair Display" at bounding box center [464, 441] width 159 height 26
click at [442, 413] on div at bounding box center [448, 406] width 98 height 18
click at [435, 454] on p "Regular" at bounding box center [463, 455] width 122 height 15
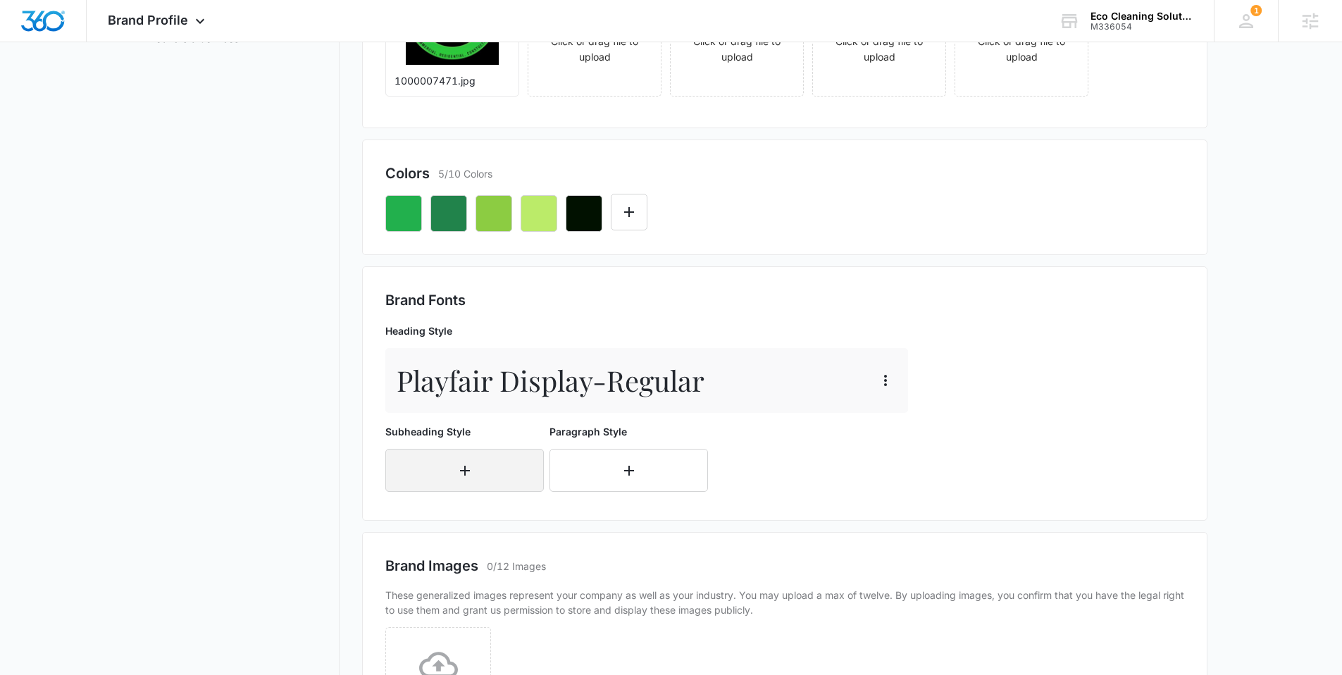
click at [434, 470] on button "button" at bounding box center [464, 470] width 159 height 43
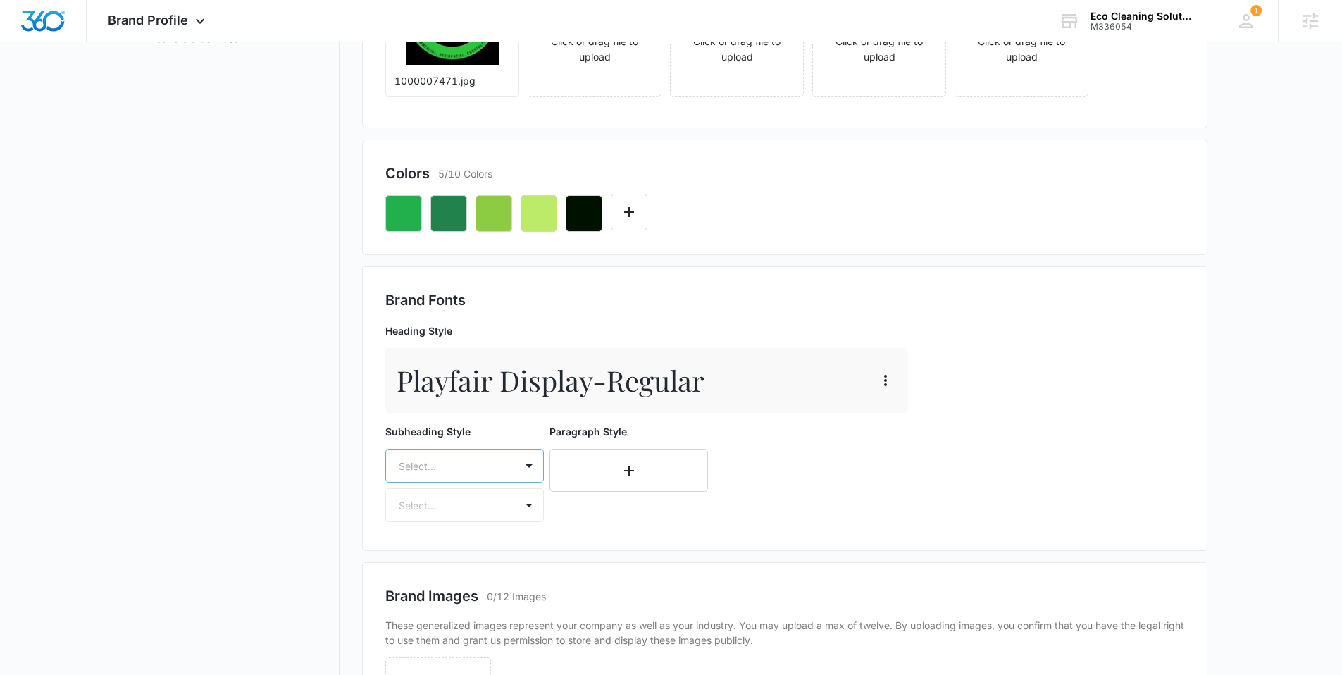
scroll to position [318, 0]
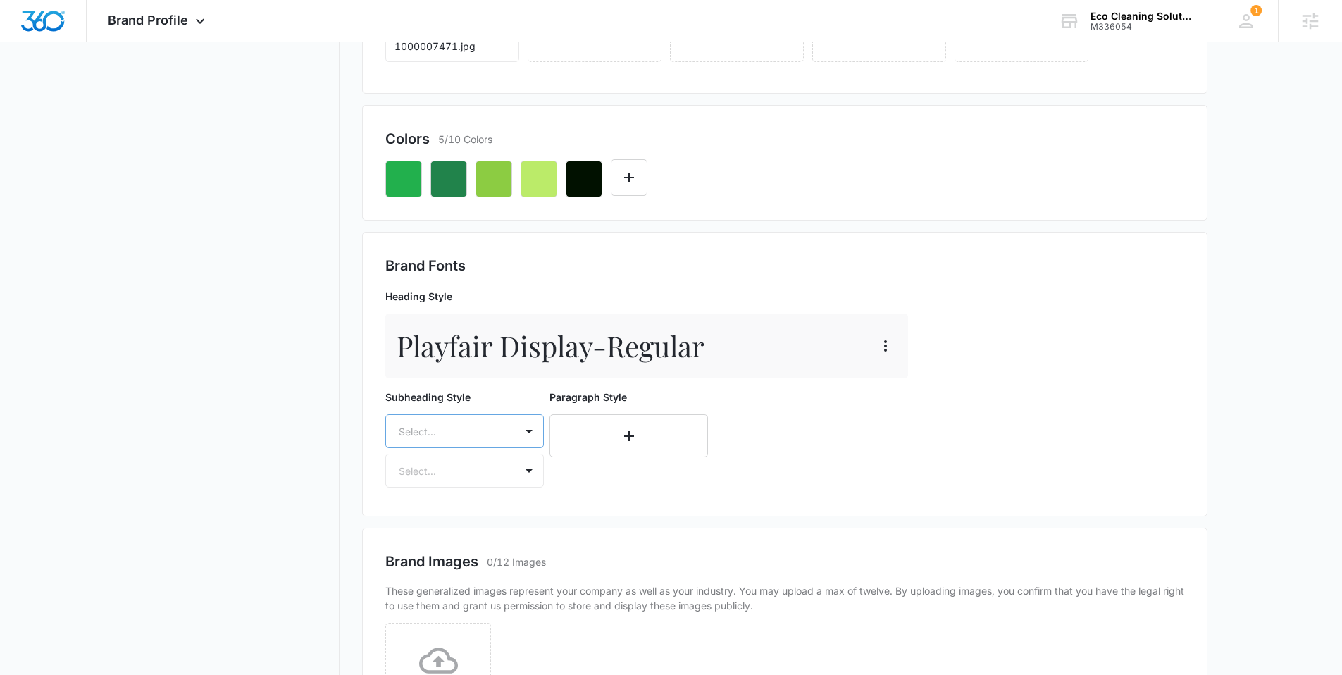
click at [433, 448] on div "Select..." at bounding box center [464, 431] width 159 height 34
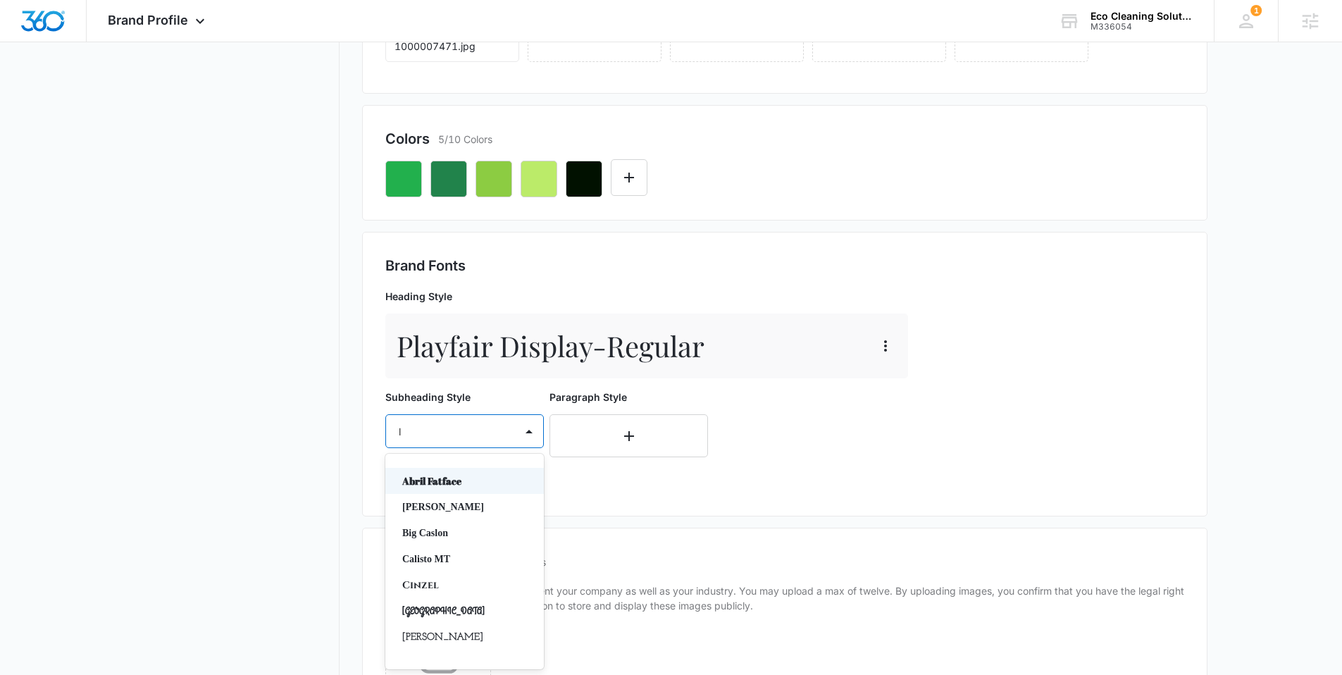
type input "la"
click at [446, 508] on p "Lato" at bounding box center [463, 507] width 122 height 15
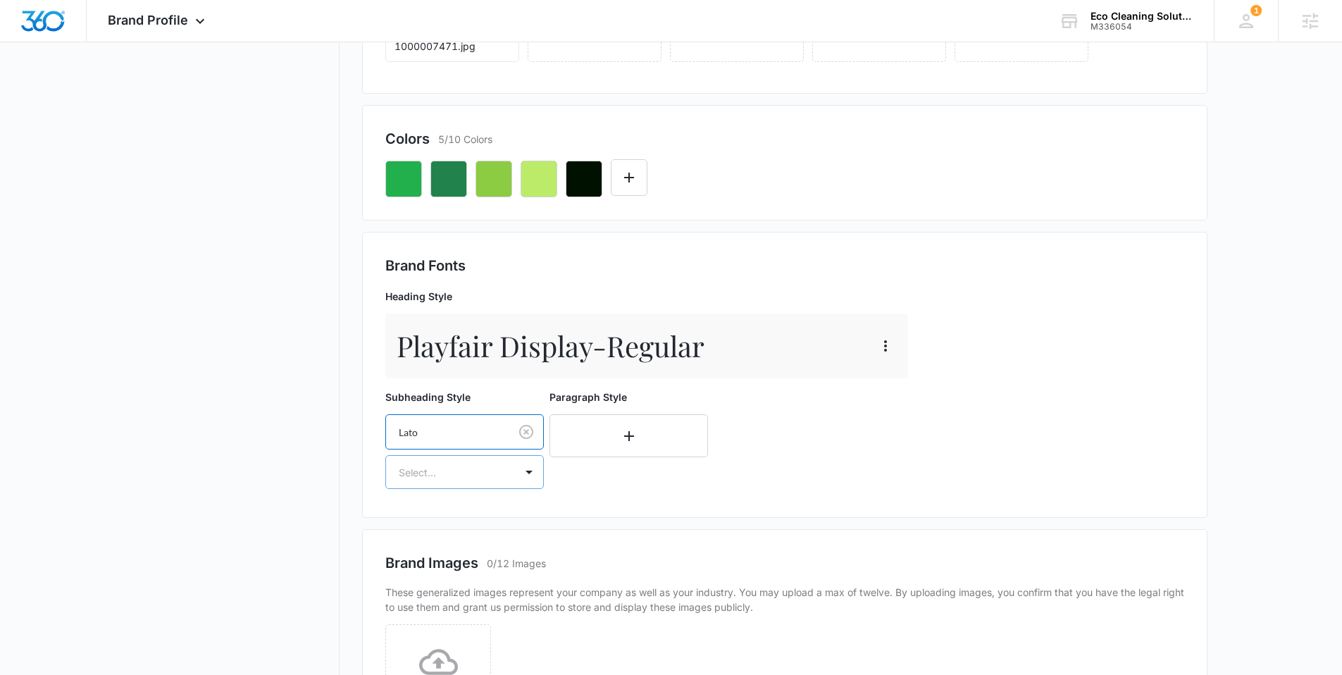
click at [438, 480] on div at bounding box center [448, 473] width 98 height 18
click at [437, 516] on p "Regular" at bounding box center [463, 521] width 122 height 15
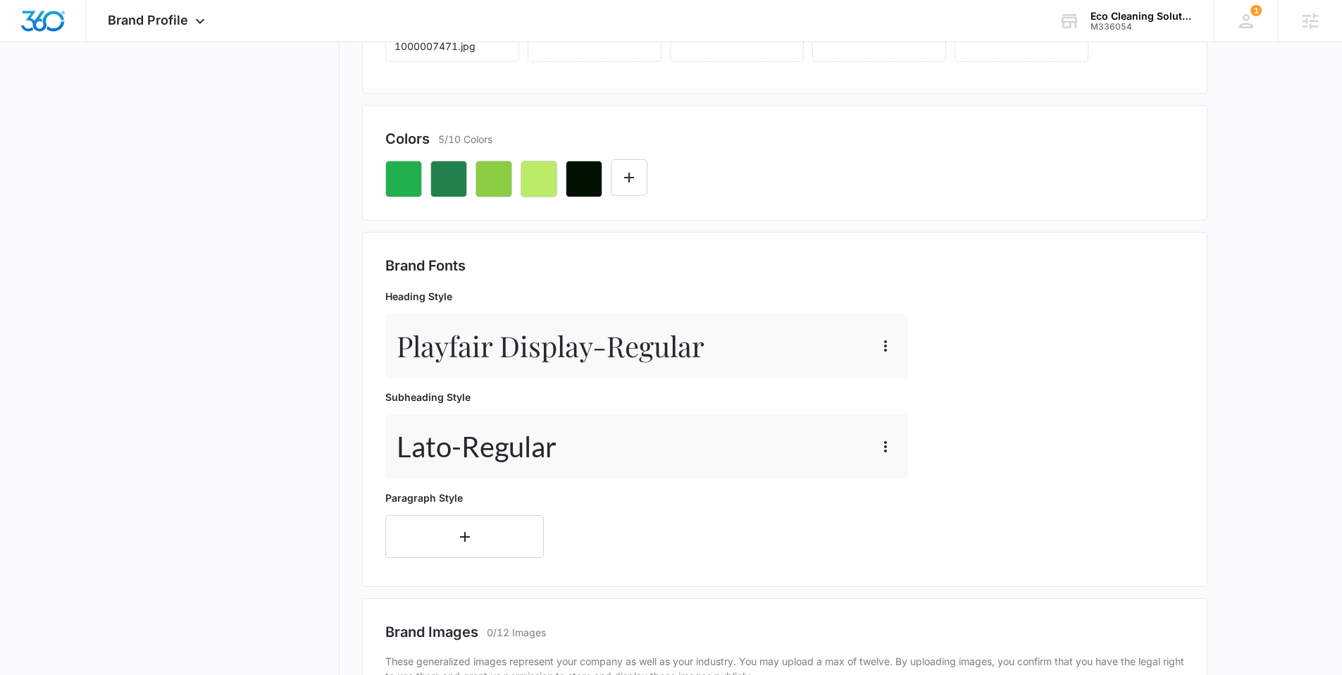
click at [435, 514] on div "Paragraph Style" at bounding box center [464, 524] width 159 height 68
click at [435, 528] on button "button" at bounding box center [464, 536] width 159 height 43
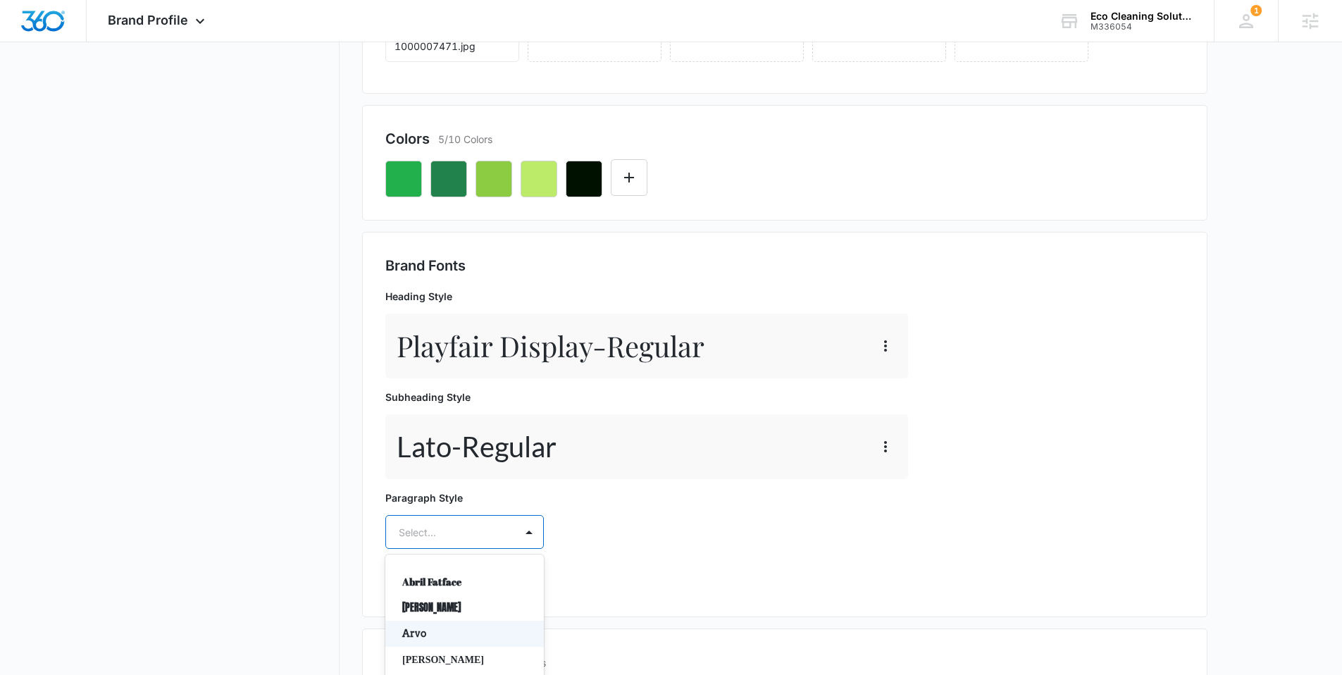
click at [435, 526] on div "Arvo, 3 of 50. 50 results available. Use Up and Down to choose options, press E…" at bounding box center [464, 532] width 159 height 34
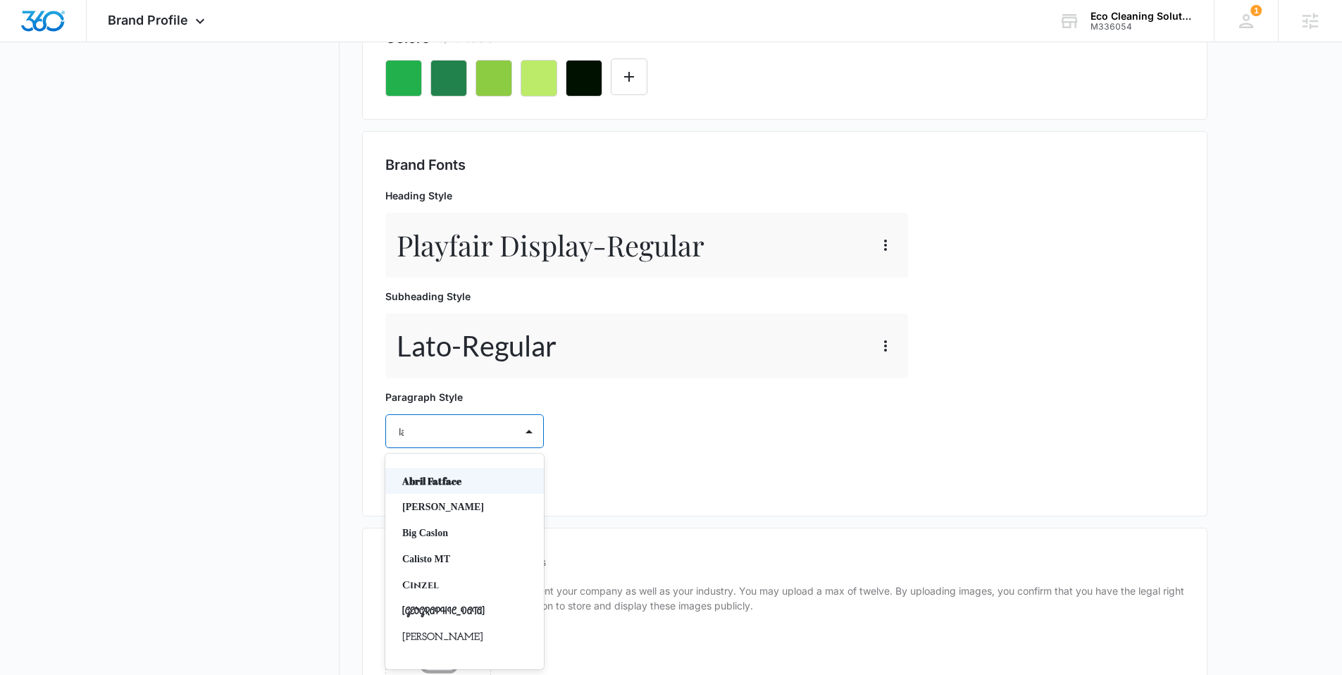
type input "lat"
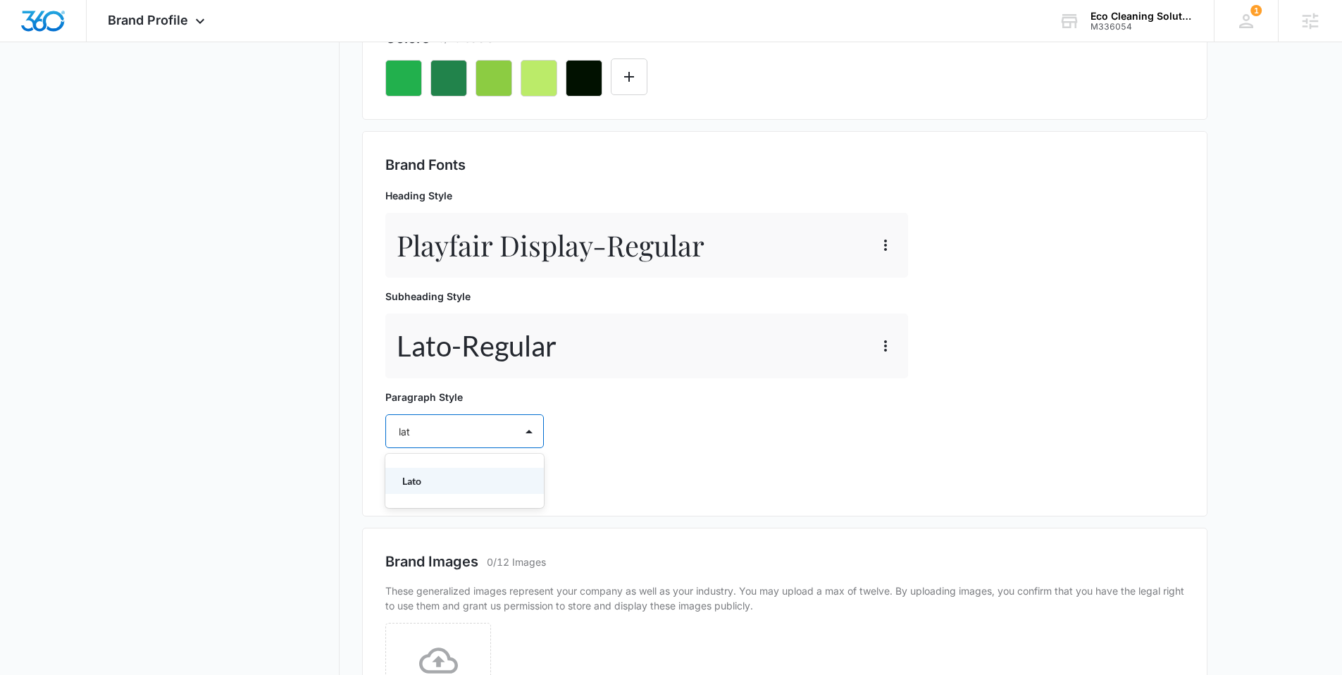
click at [456, 480] on p "Lato" at bounding box center [463, 480] width 122 height 15
click at [450, 490] on div "Heading Style Playfair Display - Regular Subheading Style Lato - Regular Paragr…" at bounding box center [649, 338] width 528 height 312
click at [450, 476] on div at bounding box center [448, 473] width 98 height 18
click at [445, 514] on p "Regular" at bounding box center [463, 521] width 122 height 15
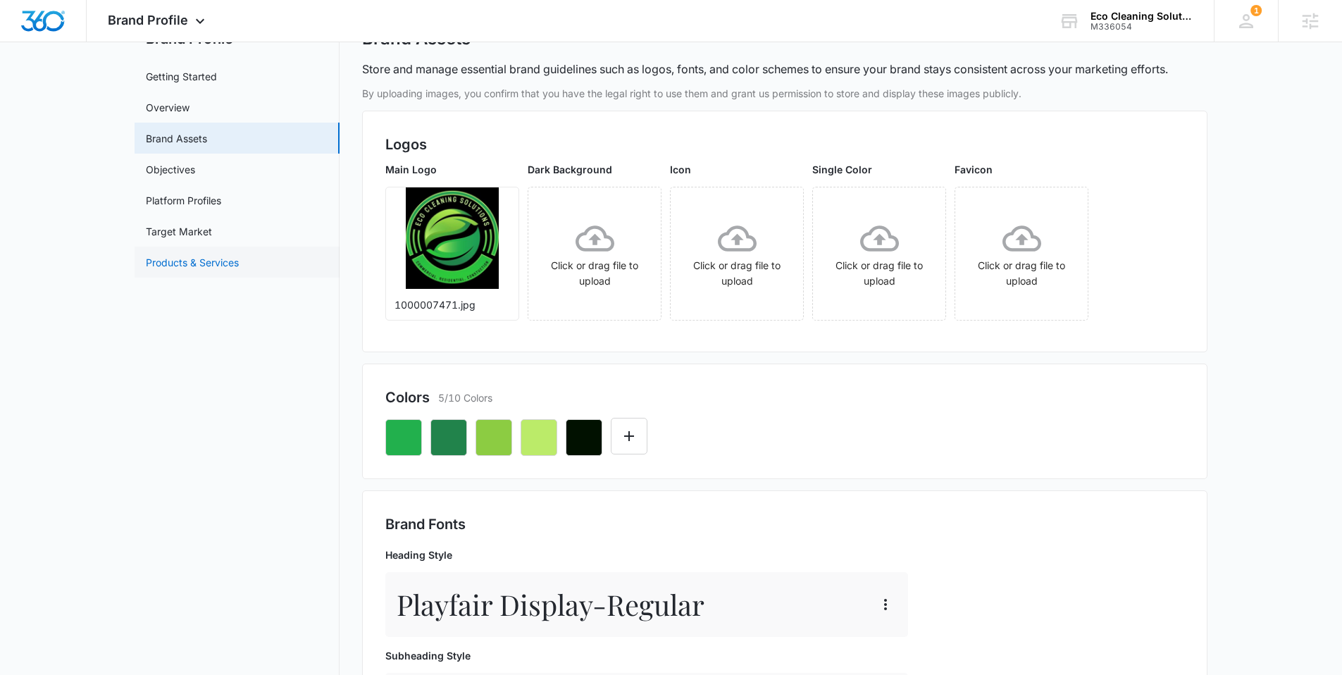
scroll to position [0, 0]
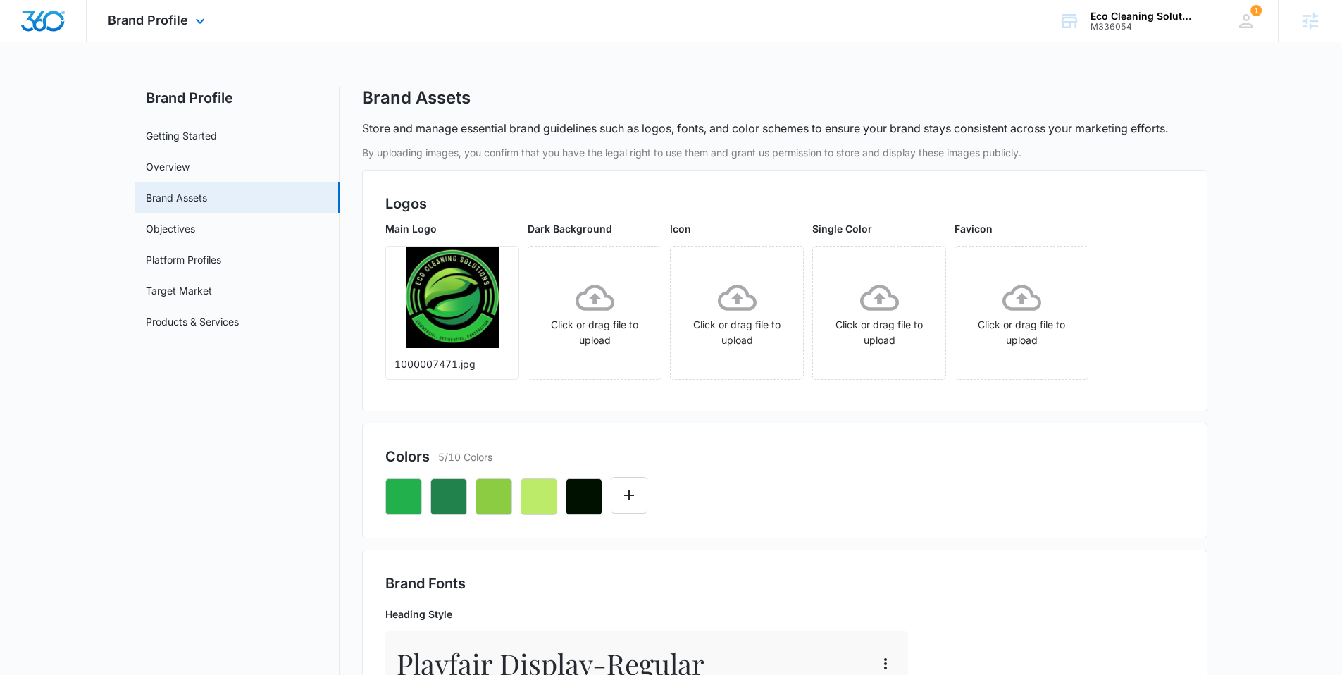
click at [46, 20] on img "Dashboard" at bounding box center [42, 21] width 45 height 21
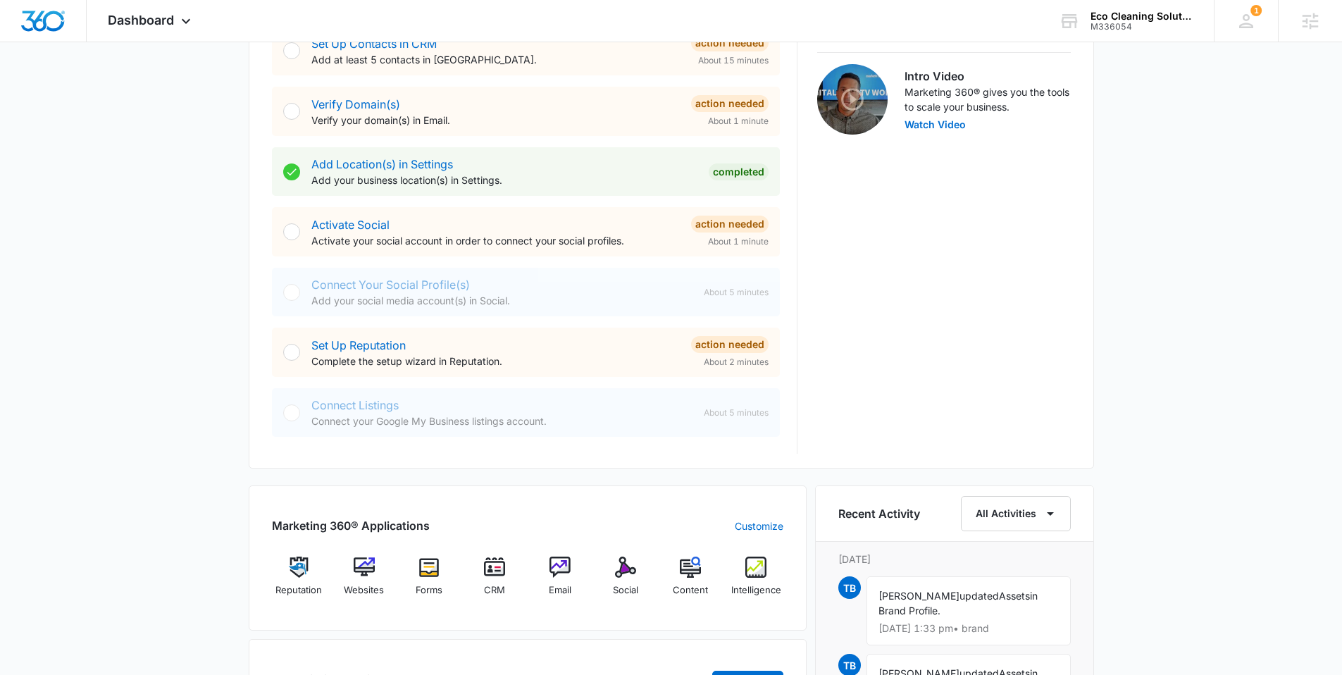
click at [197, 387] on div "Today is Friday, August 15th Good afternoon, Tyler! Contacts You have no contac…" at bounding box center [671, 418] width 1342 height 1587
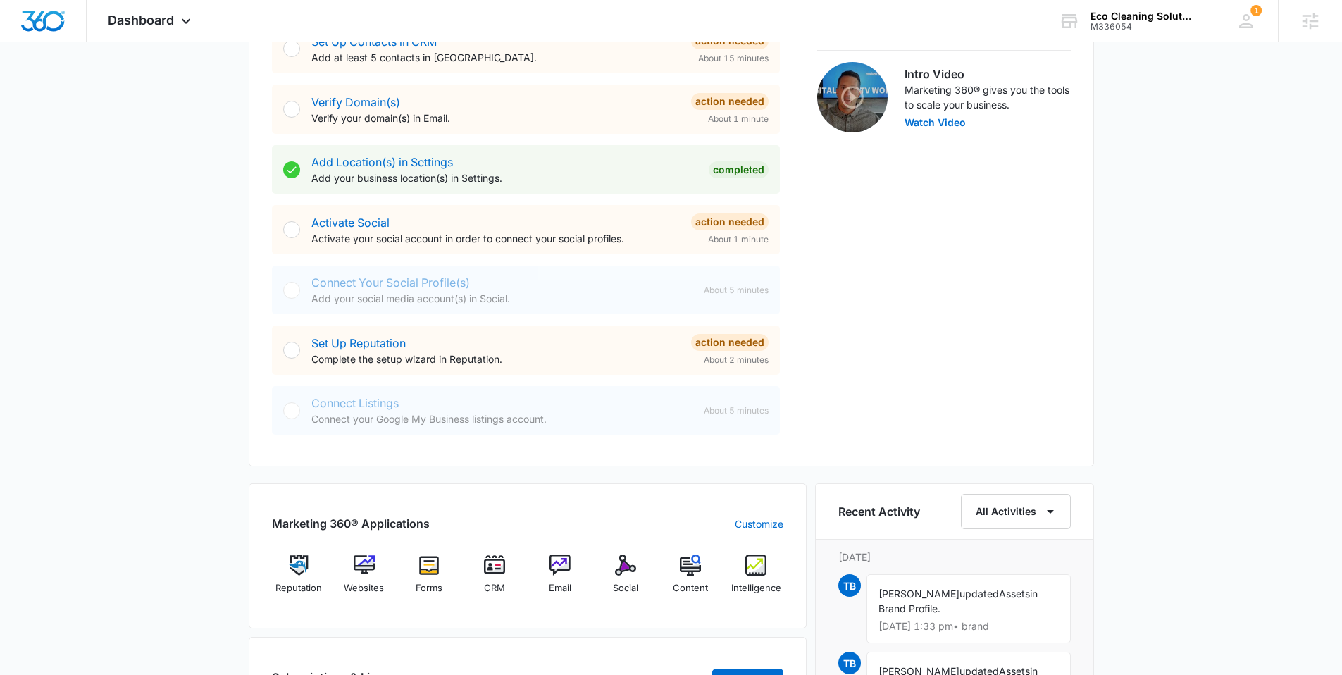
scroll to position [438, 0]
click at [619, 562] on img at bounding box center [625, 564] width 21 height 21
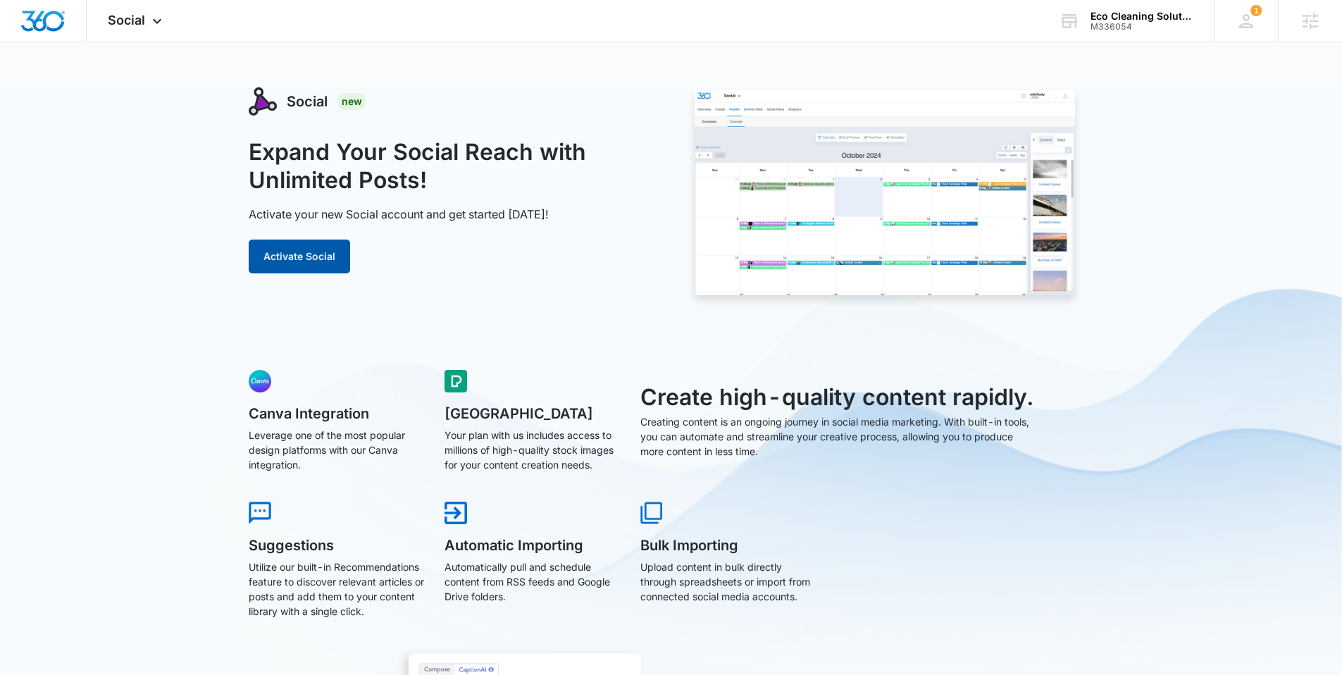
click at [297, 263] on button "Activate Social" at bounding box center [299, 257] width 101 height 34
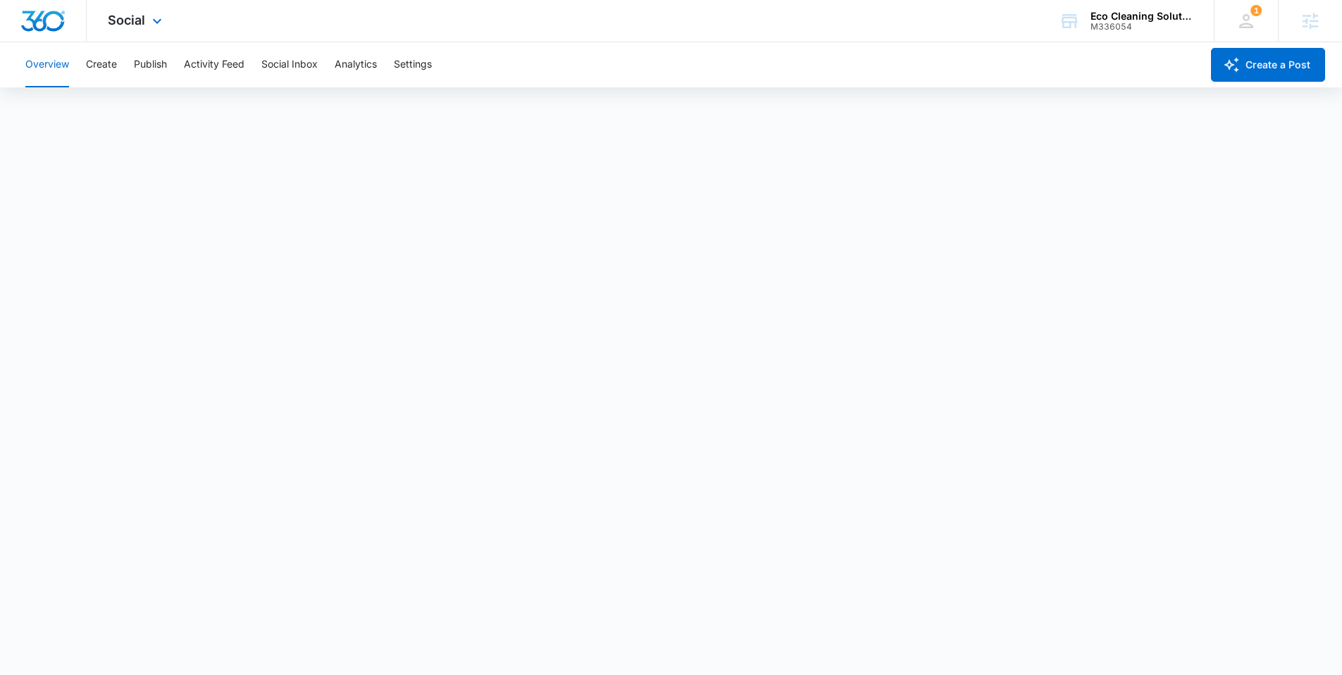
click at [37, 25] on img "Dashboard" at bounding box center [42, 21] width 45 height 21
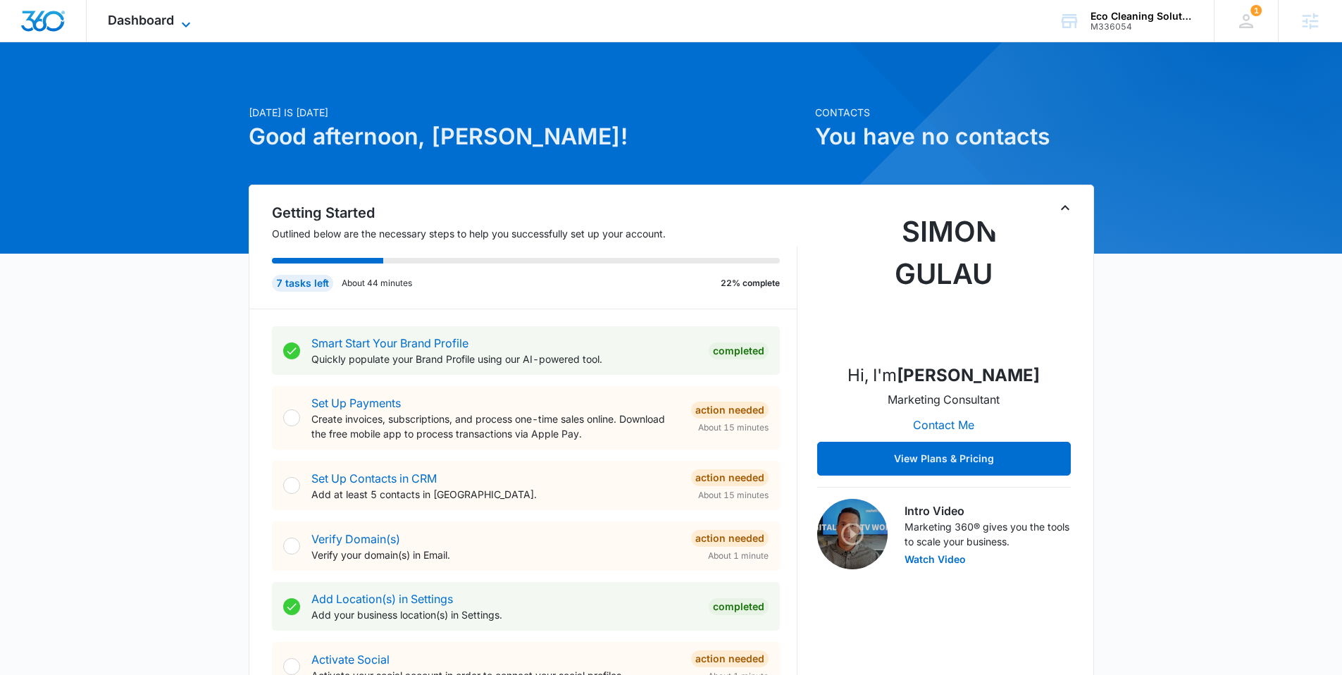
click at [143, 20] on span "Dashboard" at bounding box center [141, 20] width 66 height 15
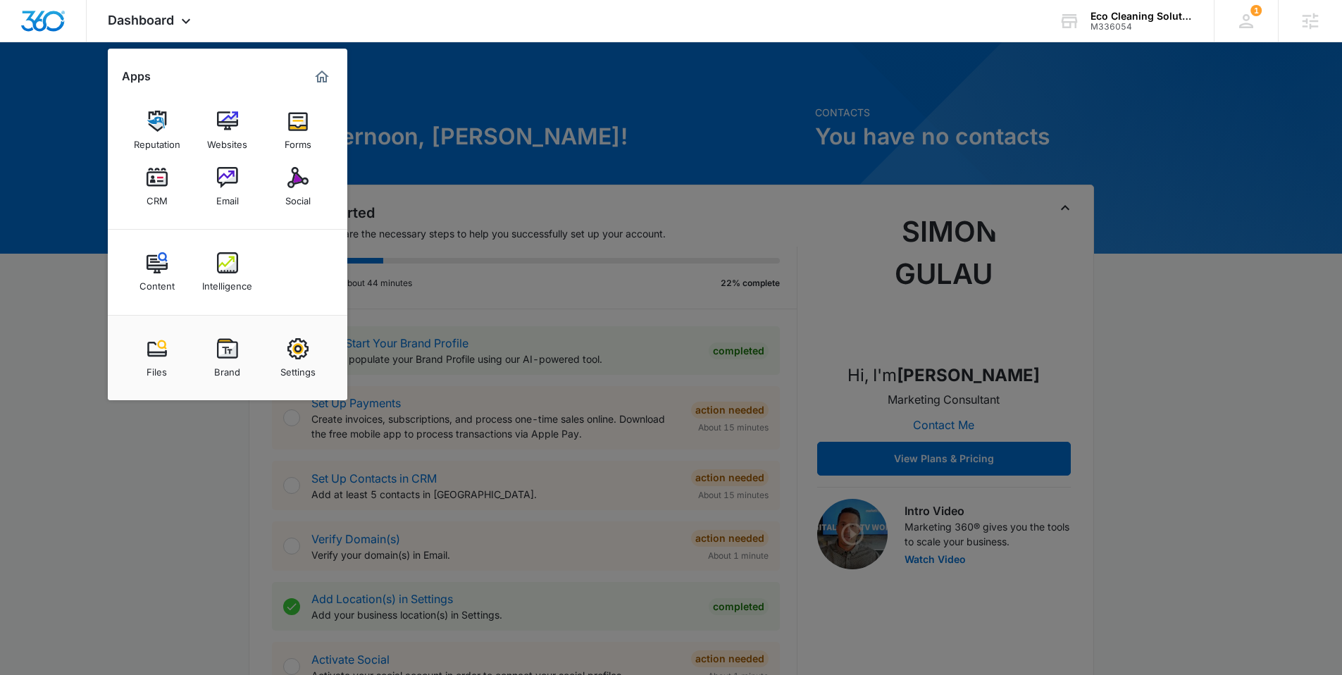
click at [33, 144] on div at bounding box center [671, 337] width 1342 height 675
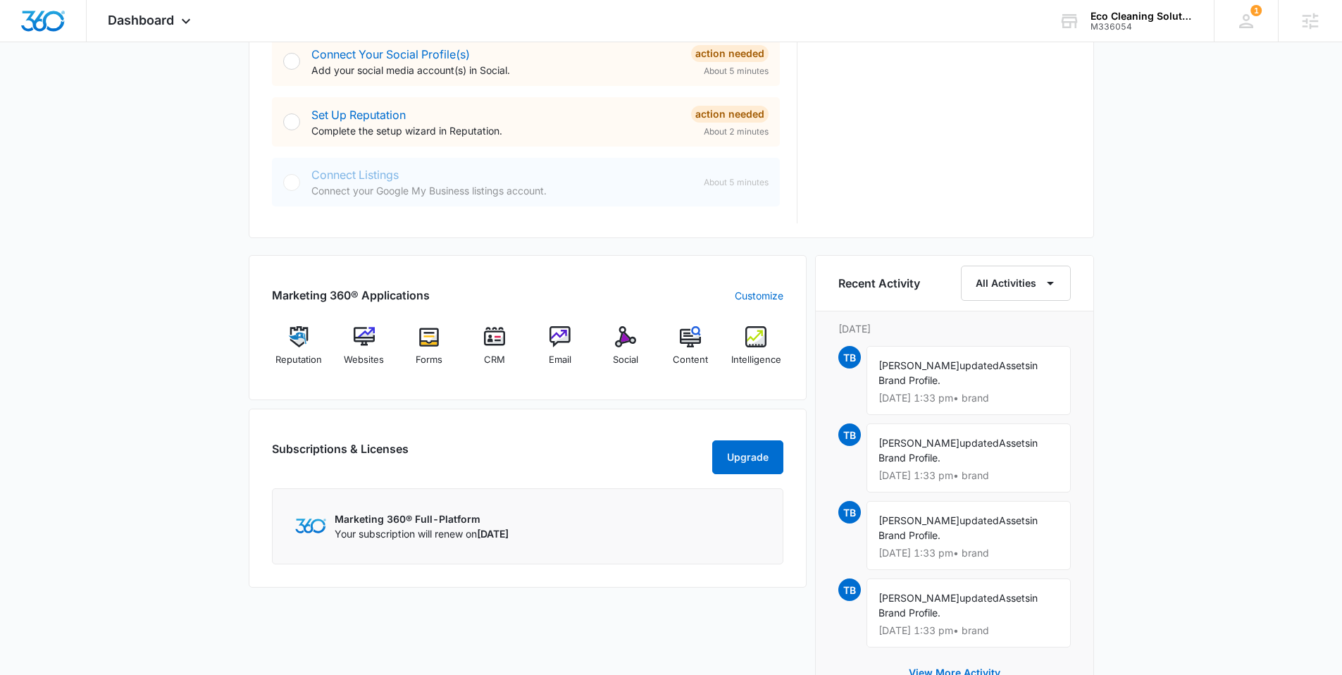
scroll to position [700, 0]
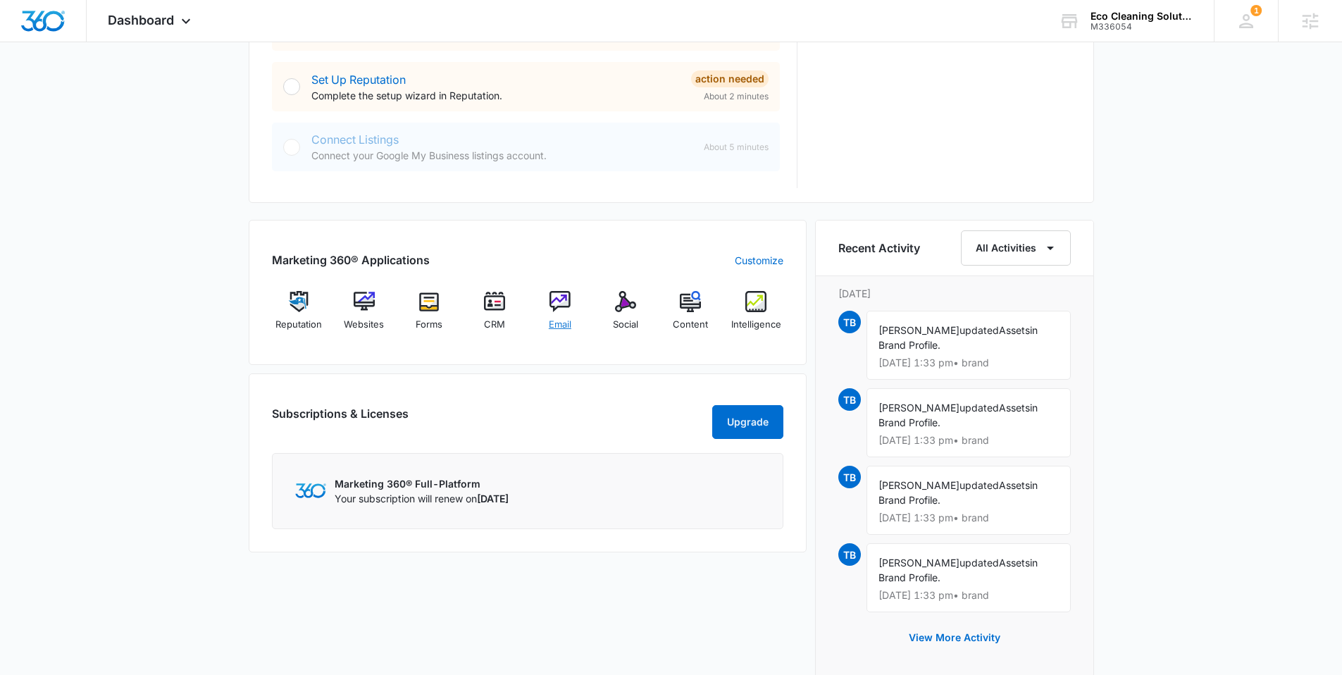
click at [561, 301] on img at bounding box center [560, 301] width 21 height 21
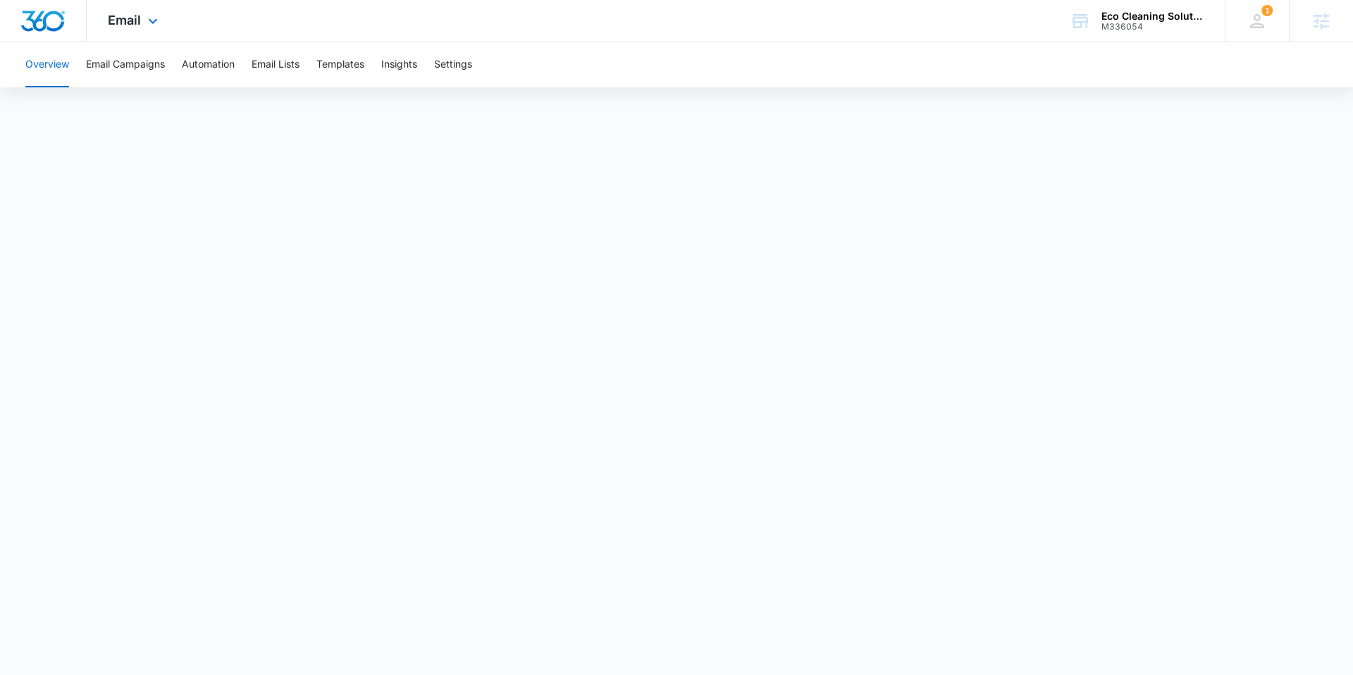
click at [49, 18] on img "Dashboard" at bounding box center [42, 21] width 45 height 21
